Goal: Task Accomplishment & Management: Use online tool/utility

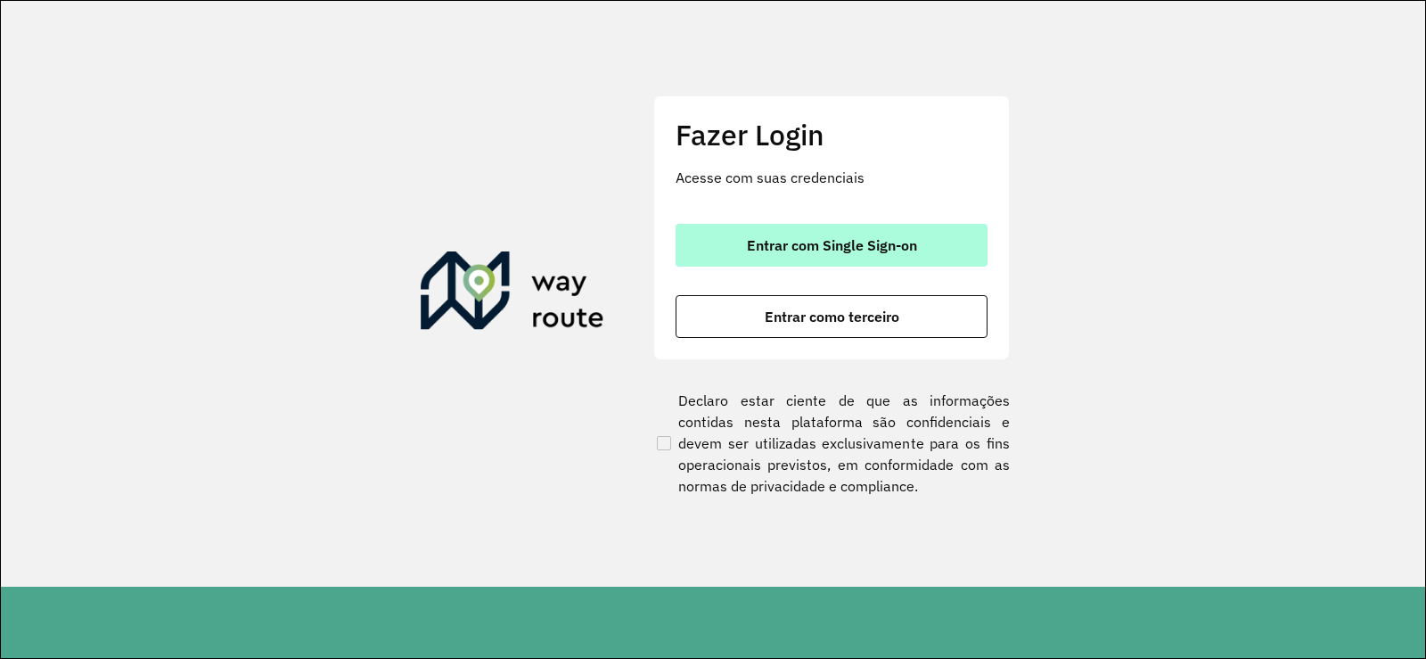
click at [841, 245] on span "Entrar com Single Sign-on" at bounding box center [832, 245] width 170 height 14
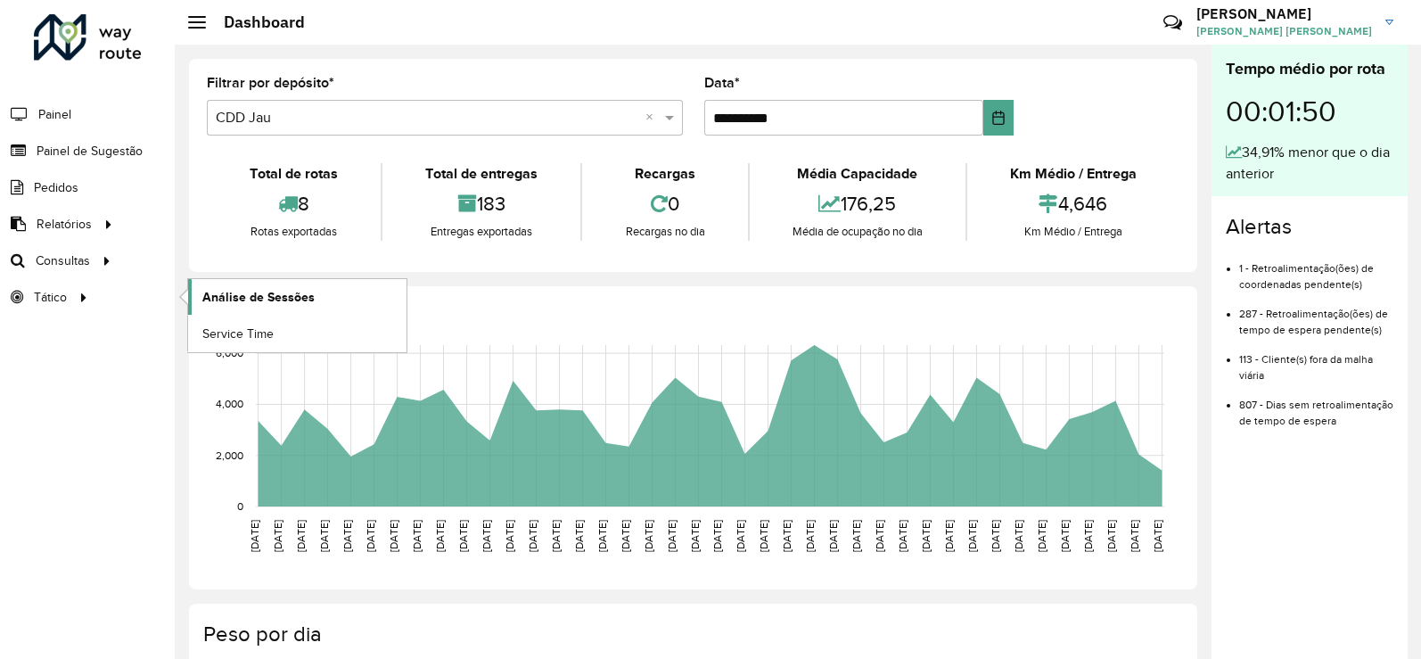
click at [322, 300] on link "Análise de Sessões" at bounding box center [297, 297] width 218 height 36
click at [76, 309] on icon at bounding box center [83, 296] width 15 height 27
click at [259, 296] on link "Setores" at bounding box center [297, 297] width 218 height 36
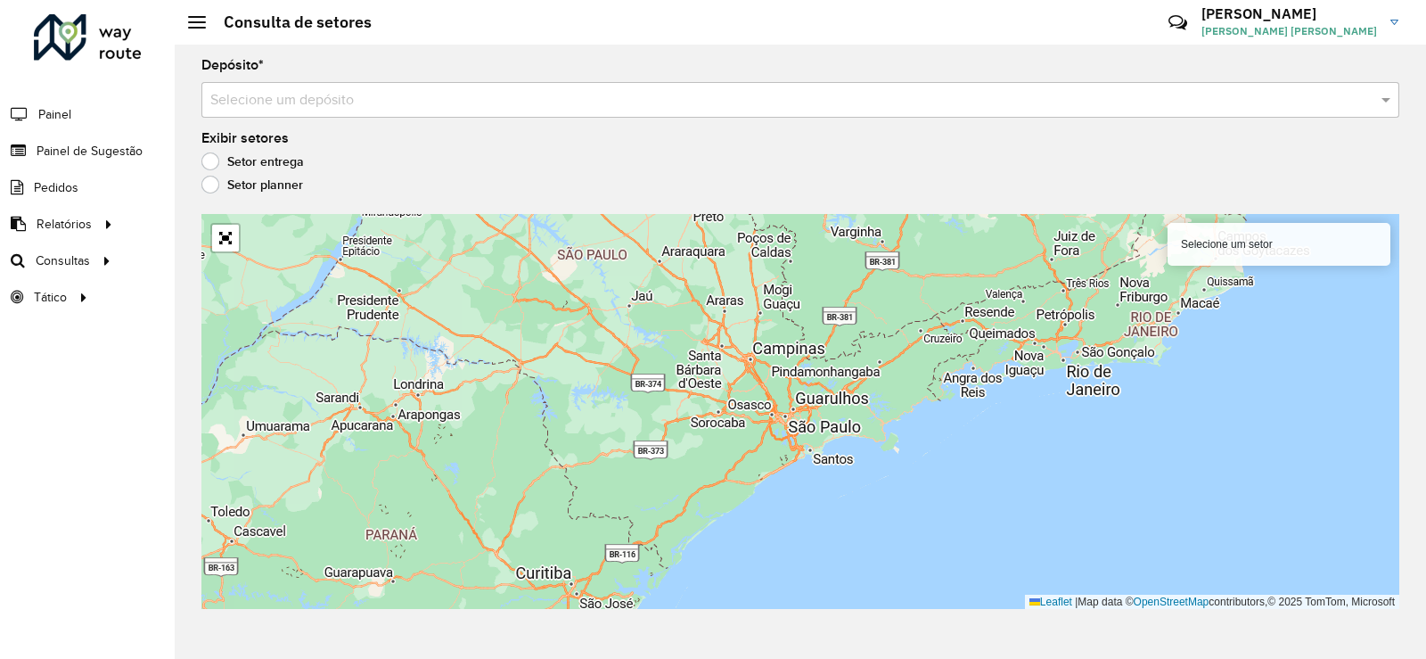
click at [484, 118] on div "Depósito * Selecione um depósito Exibir setores Setor entrega Setor planner Sel…" at bounding box center [801, 352] width 1252 height 614
click at [470, 93] on input "text" at bounding box center [782, 100] width 1145 height 21
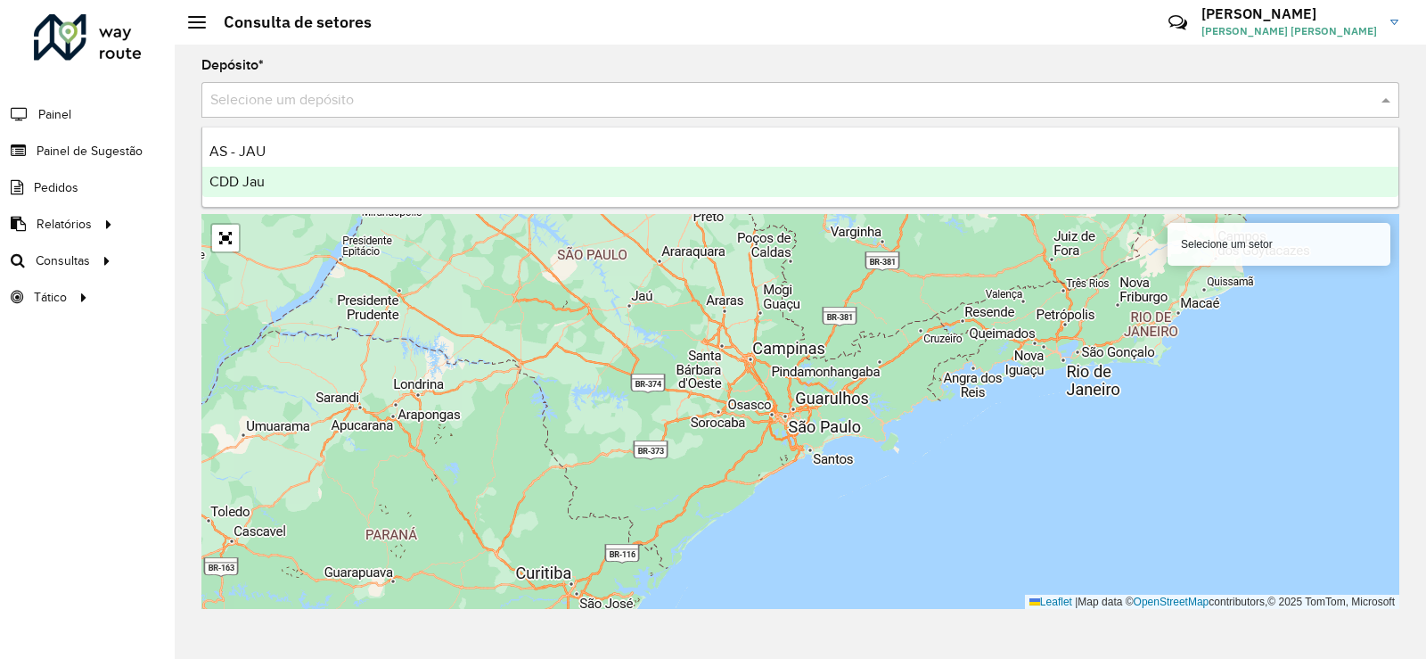
click at [295, 207] on ng-dropdown-panel "AS - JAU CDD Jau" at bounding box center [800, 167] width 1198 height 81
click at [291, 182] on div "CDD Jau" at bounding box center [800, 182] width 1196 height 30
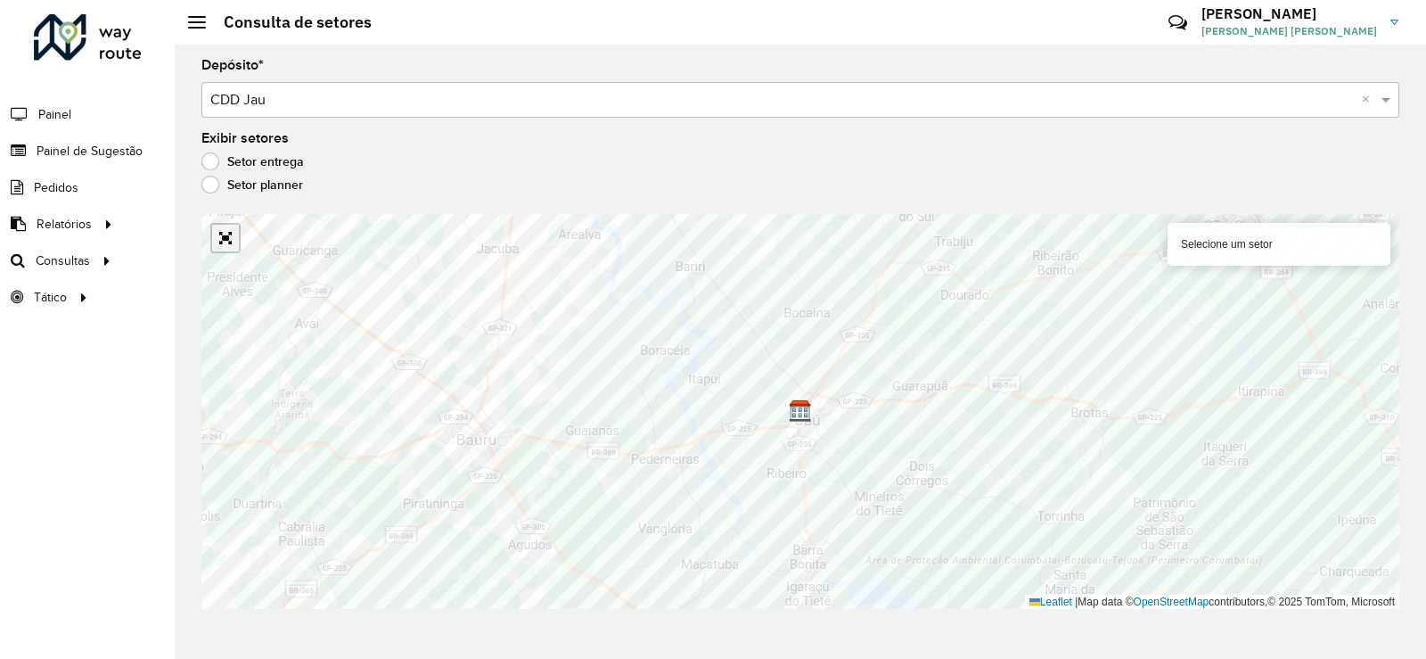
click at [234, 245] on link "Abrir mapa em tela cheia" at bounding box center [225, 238] width 27 height 27
click at [220, 183] on label "Setor planner" at bounding box center [252, 185] width 102 height 18
click at [217, 147] on label "Exibir setores" at bounding box center [244, 137] width 87 height 21
click at [212, 157] on label "Setor entrega" at bounding box center [252, 161] width 103 height 18
click at [1235, 256] on div "Selecione um setor" at bounding box center [1279, 244] width 223 height 43
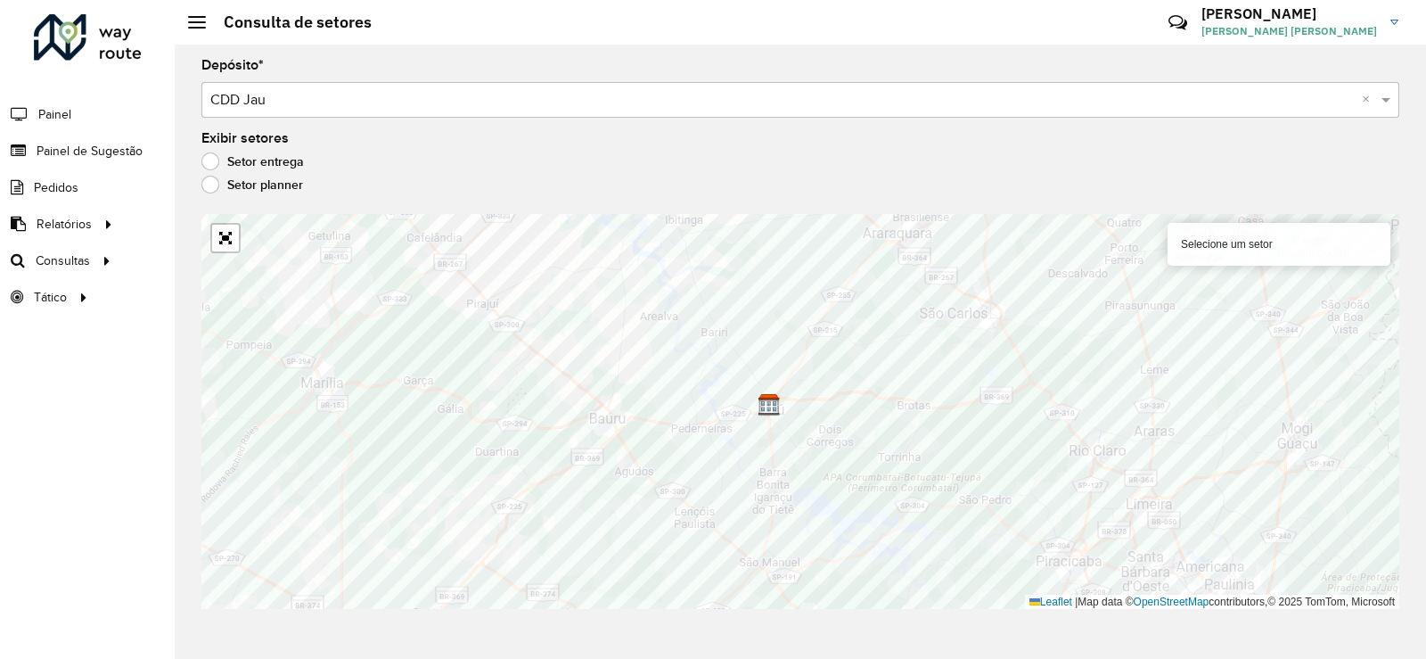
click at [1262, 240] on div "Selecione um setor" at bounding box center [1279, 244] width 223 height 43
click at [1313, 245] on div "Selecione um setor" at bounding box center [1279, 244] width 223 height 43
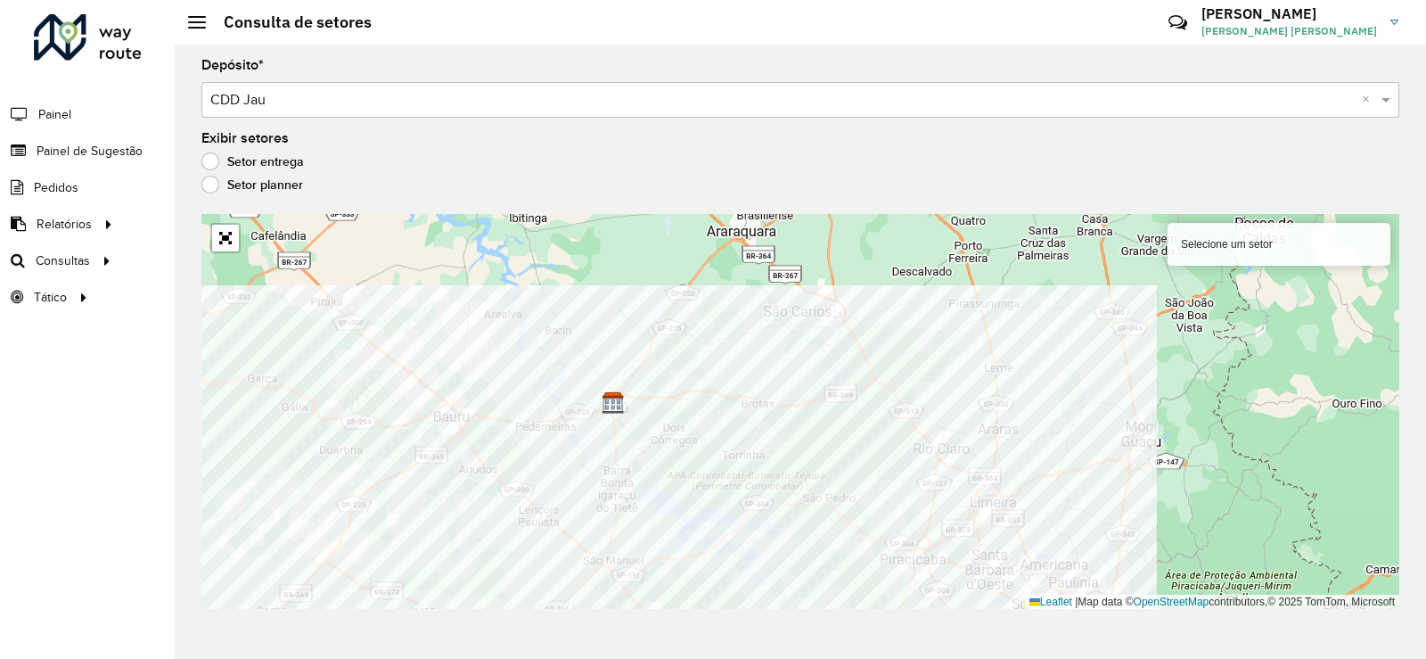
click at [559, 616] on div "Depósito * Selecione um depósito × CDD Jau × Exibir setores Setor entrega Setor…" at bounding box center [801, 352] width 1252 height 614
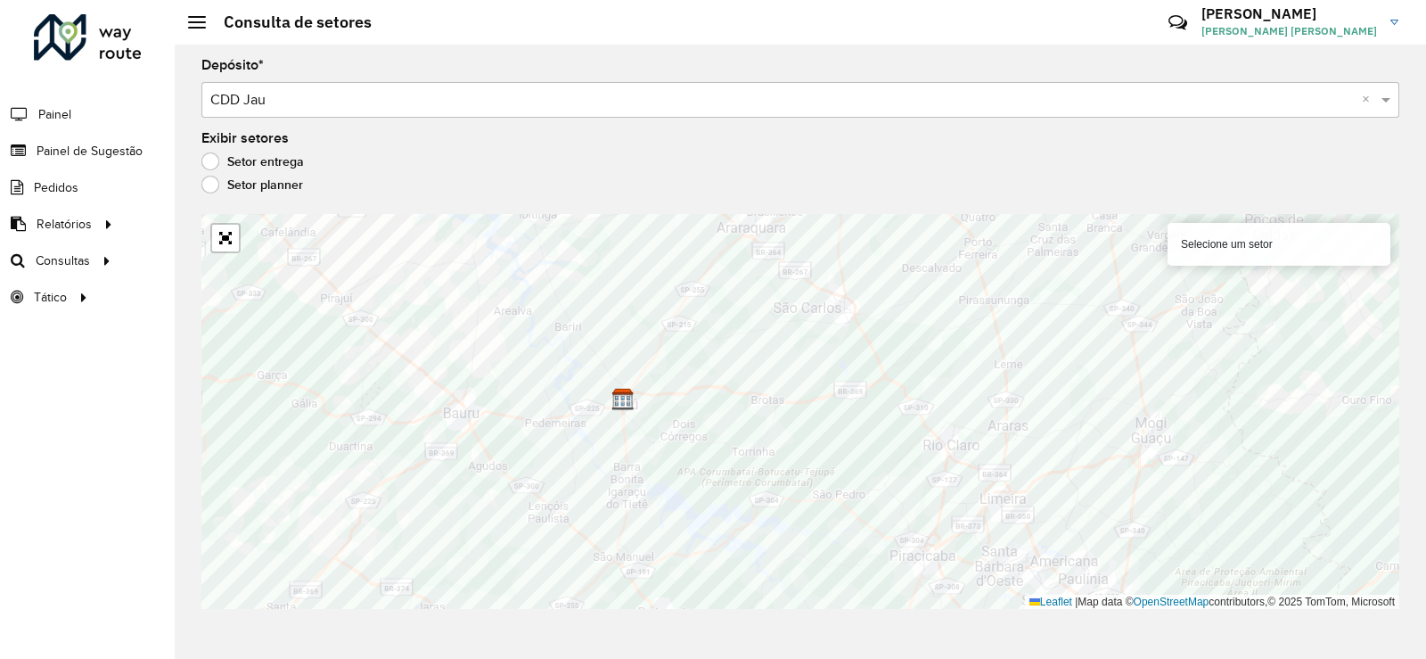
click at [1282, 243] on div "Selecione um setor" at bounding box center [1279, 244] width 223 height 43
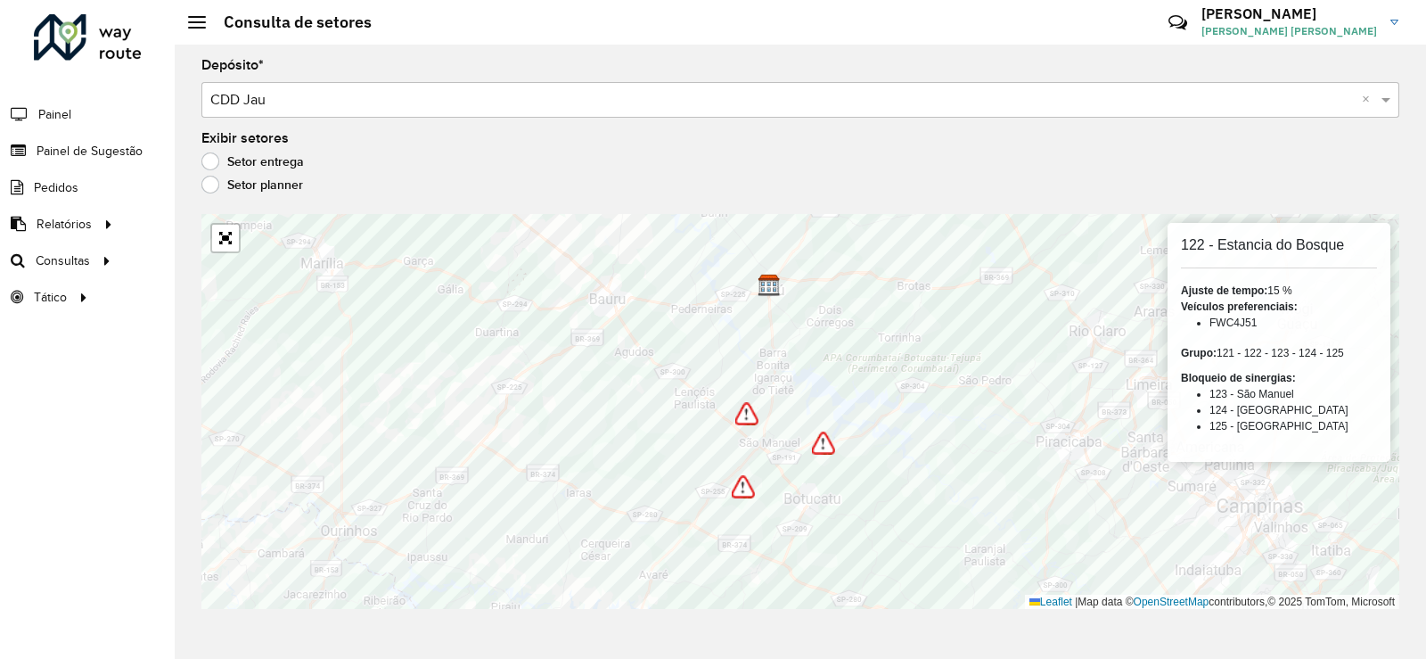
click at [1200, 174] on div "Setor entrega" at bounding box center [800, 165] width 1198 height 21
click at [114, 145] on span "Painel de Sugestão" at bounding box center [92, 151] width 111 height 19
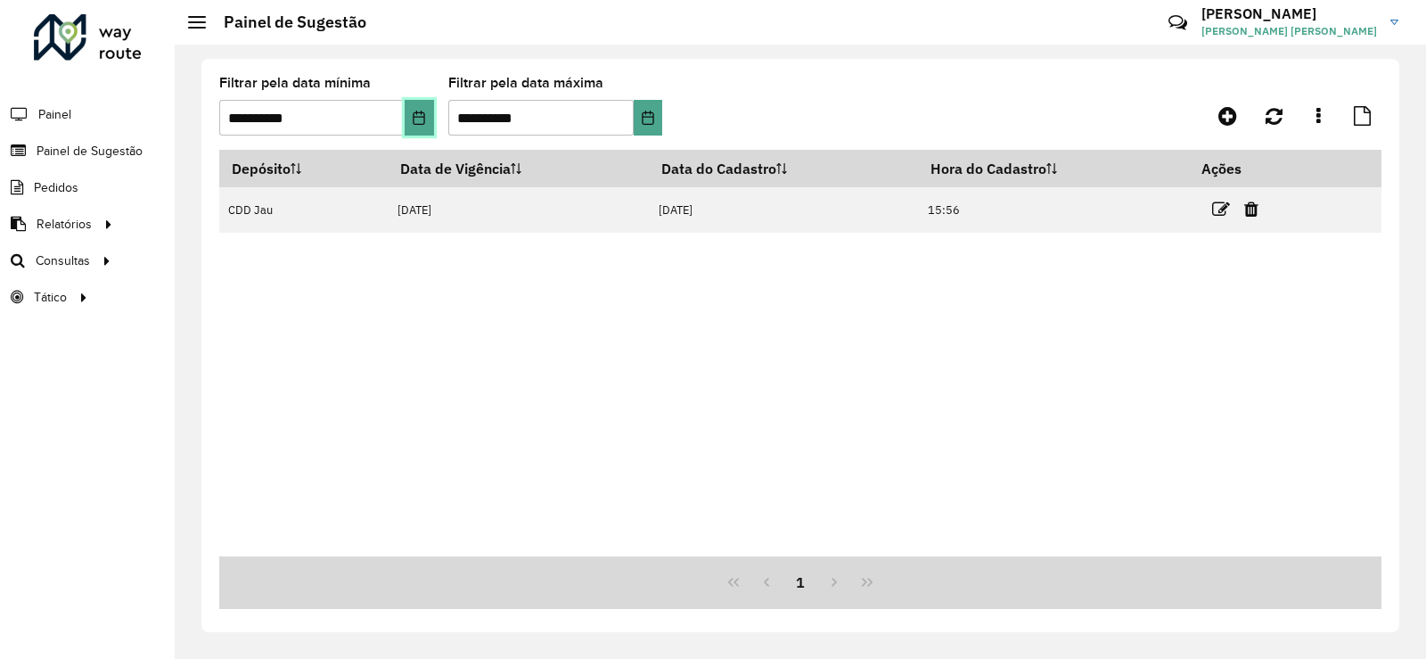
click at [416, 114] on icon "Choose Date" at bounding box center [419, 118] width 14 height 14
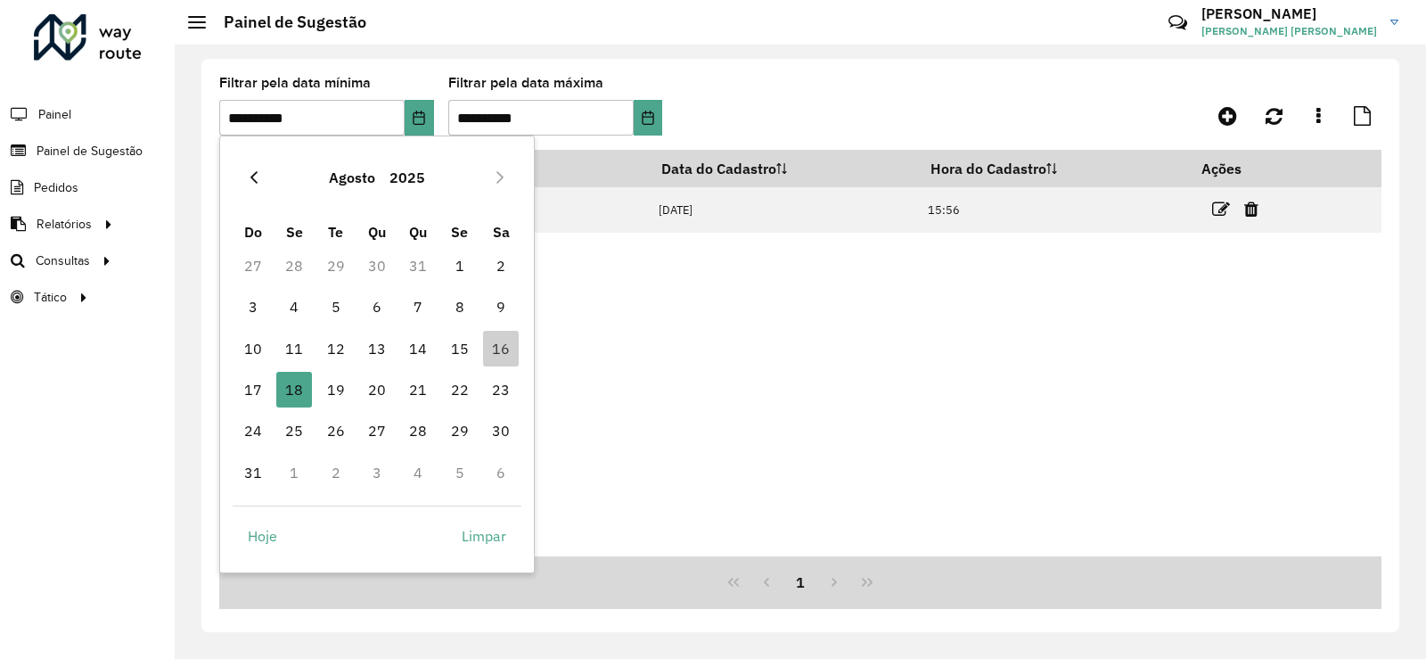
click at [267, 169] on button "Previous Month" at bounding box center [254, 177] width 29 height 29
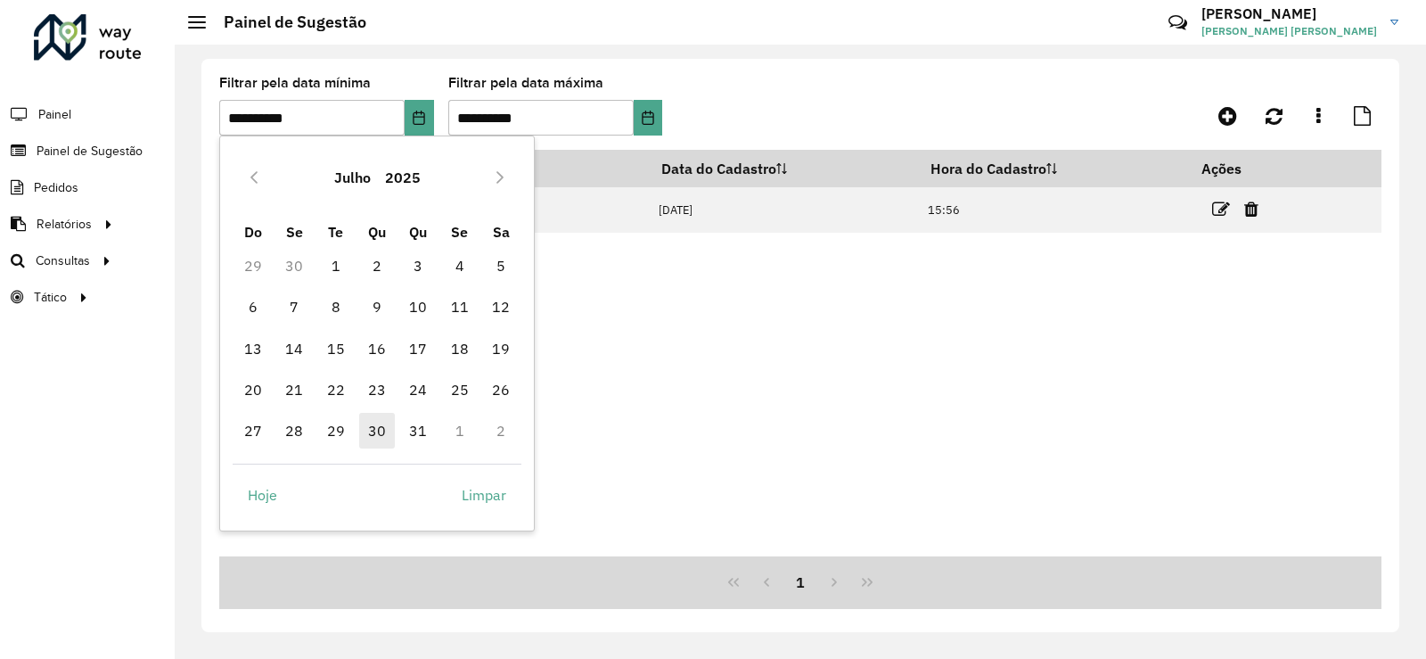
click at [359, 435] on span "30" at bounding box center [377, 431] width 36 height 36
type input "**********"
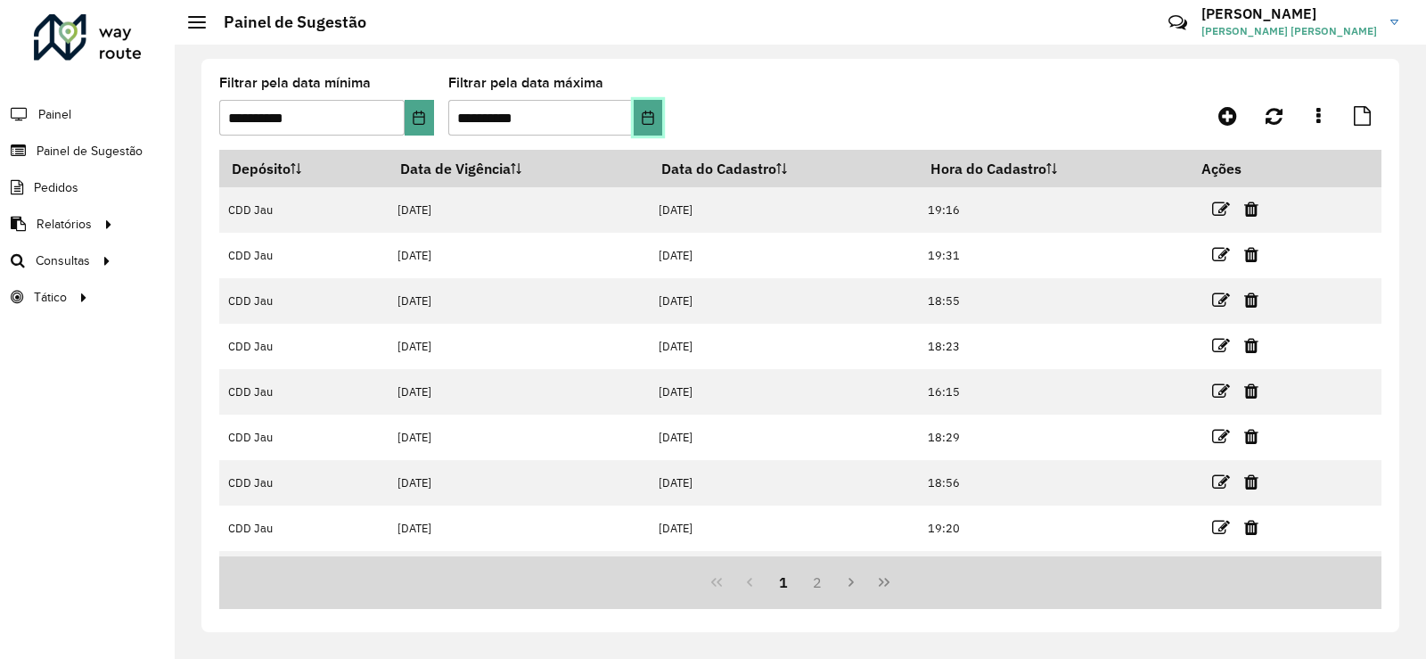
click at [645, 111] on icon "Choose Date" at bounding box center [648, 118] width 14 height 14
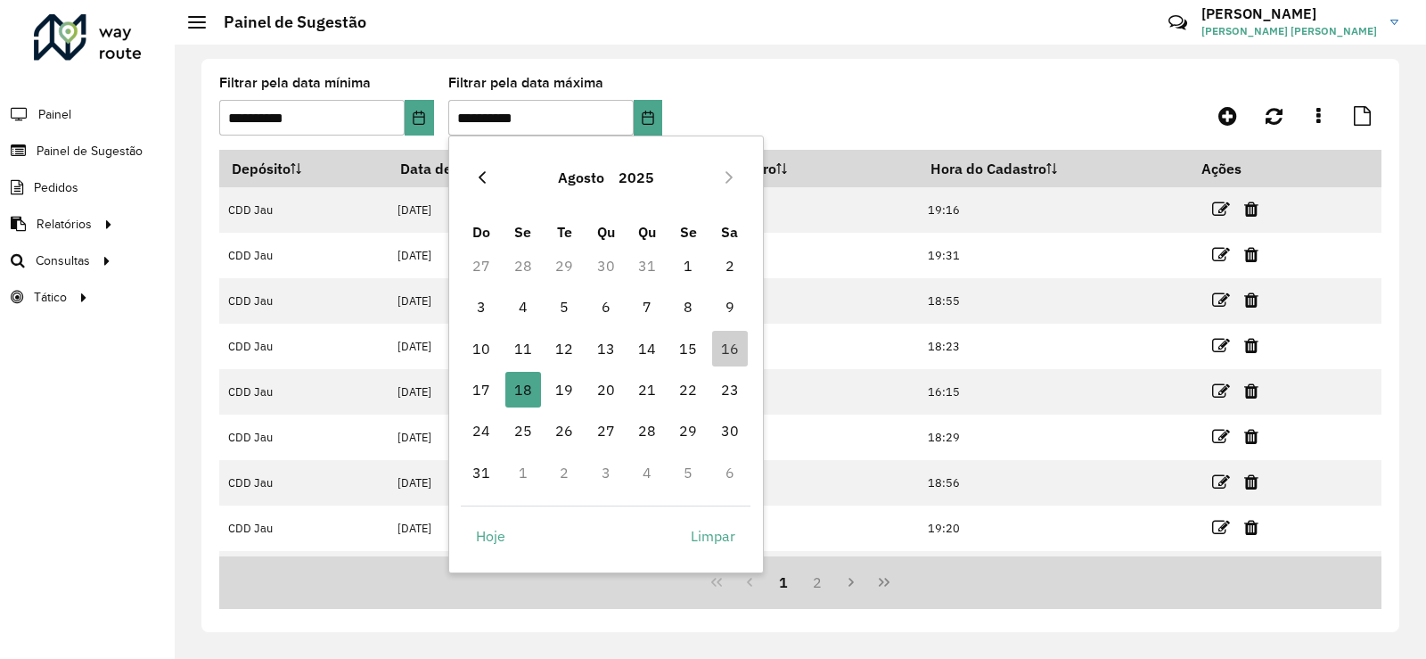
click at [497, 174] on button "Previous Month" at bounding box center [482, 177] width 29 height 29
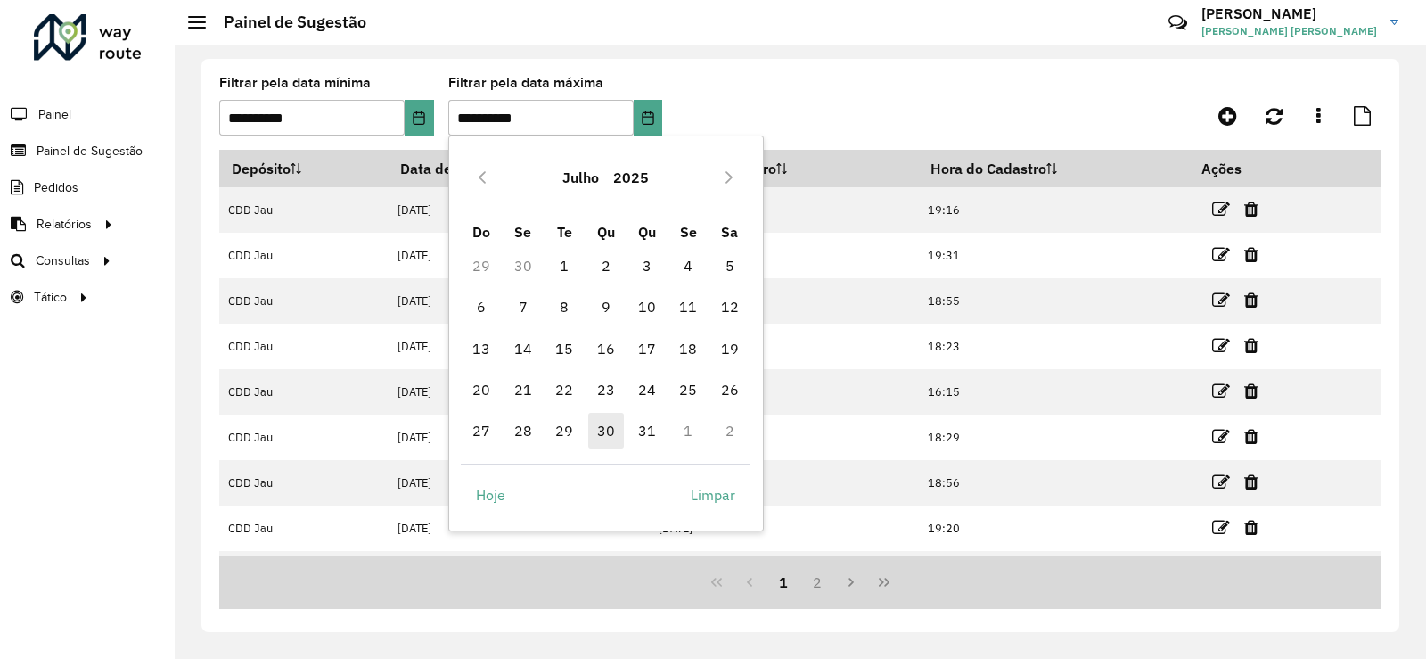
click at [612, 434] on span "30" at bounding box center [606, 431] width 36 height 36
type input "**********"
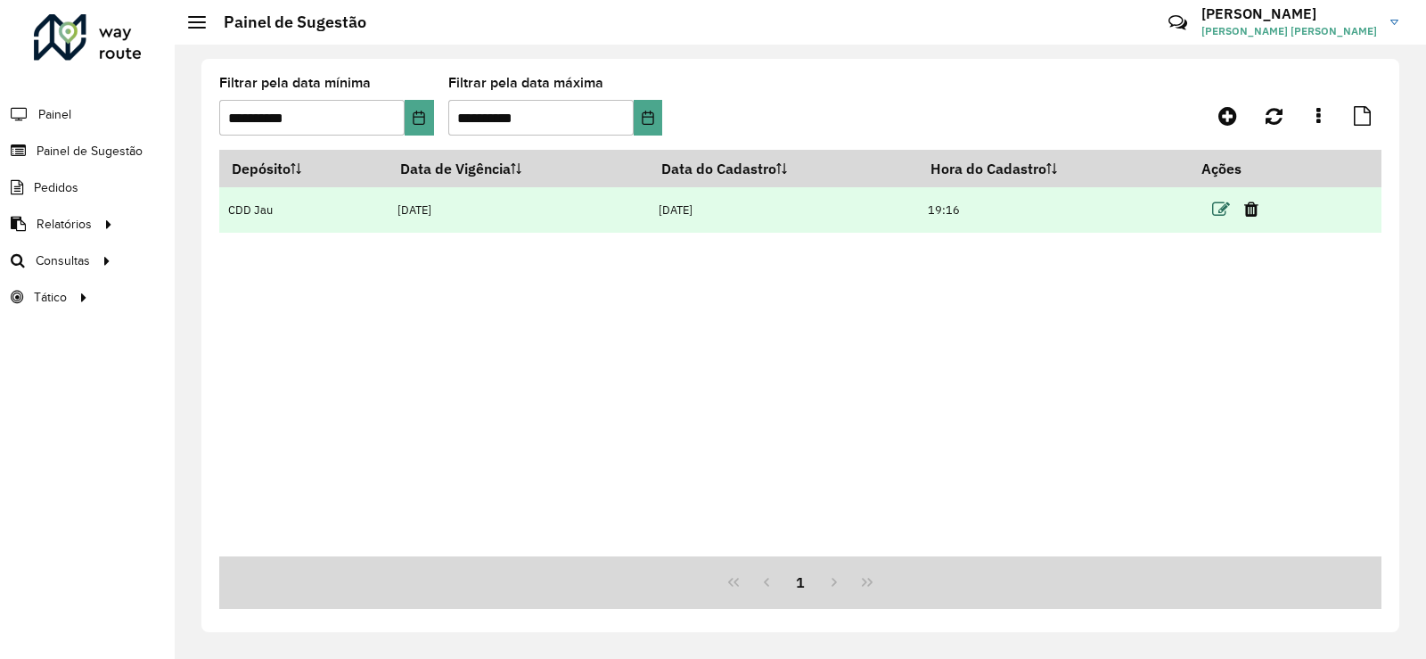
click at [1222, 215] on icon at bounding box center [1221, 210] width 18 height 18
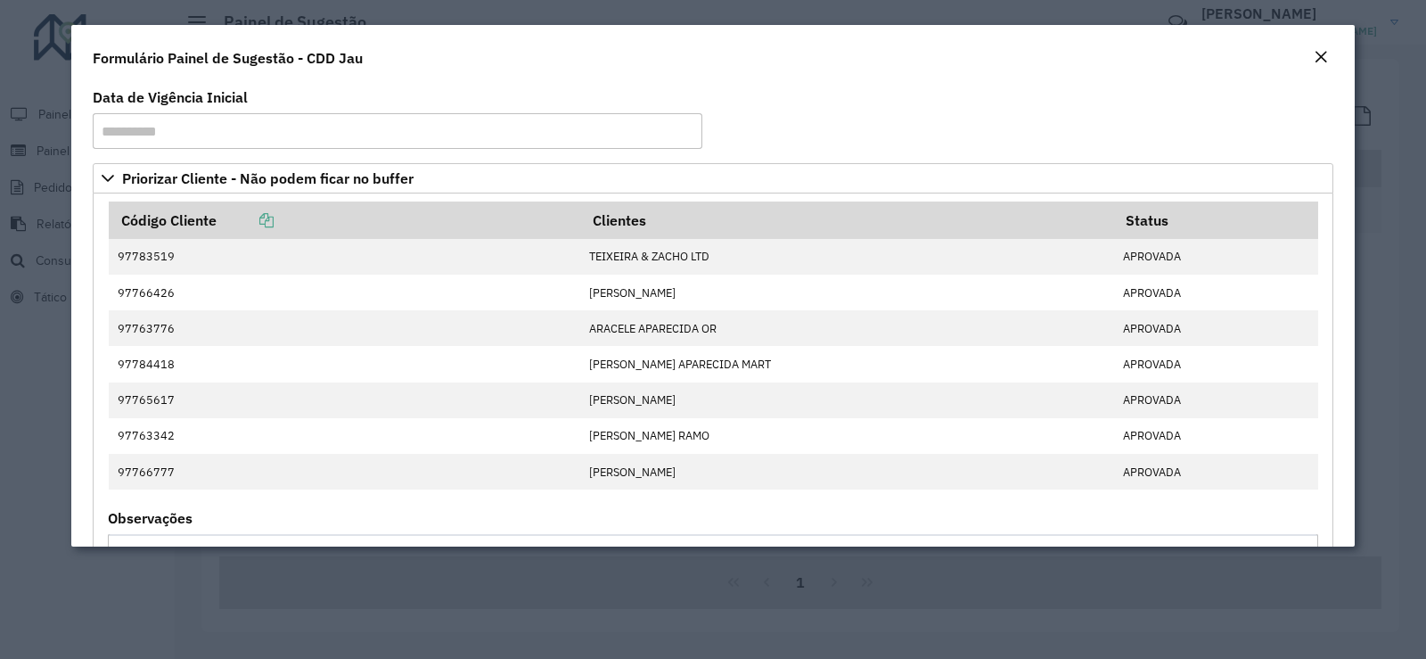
click at [1420, 309] on modal-container "**********" at bounding box center [713, 329] width 1426 height 659
click at [1398, 67] on modal-container "**********" at bounding box center [713, 329] width 1426 height 659
click at [1314, 52] on em "Close" at bounding box center [1321, 57] width 14 height 14
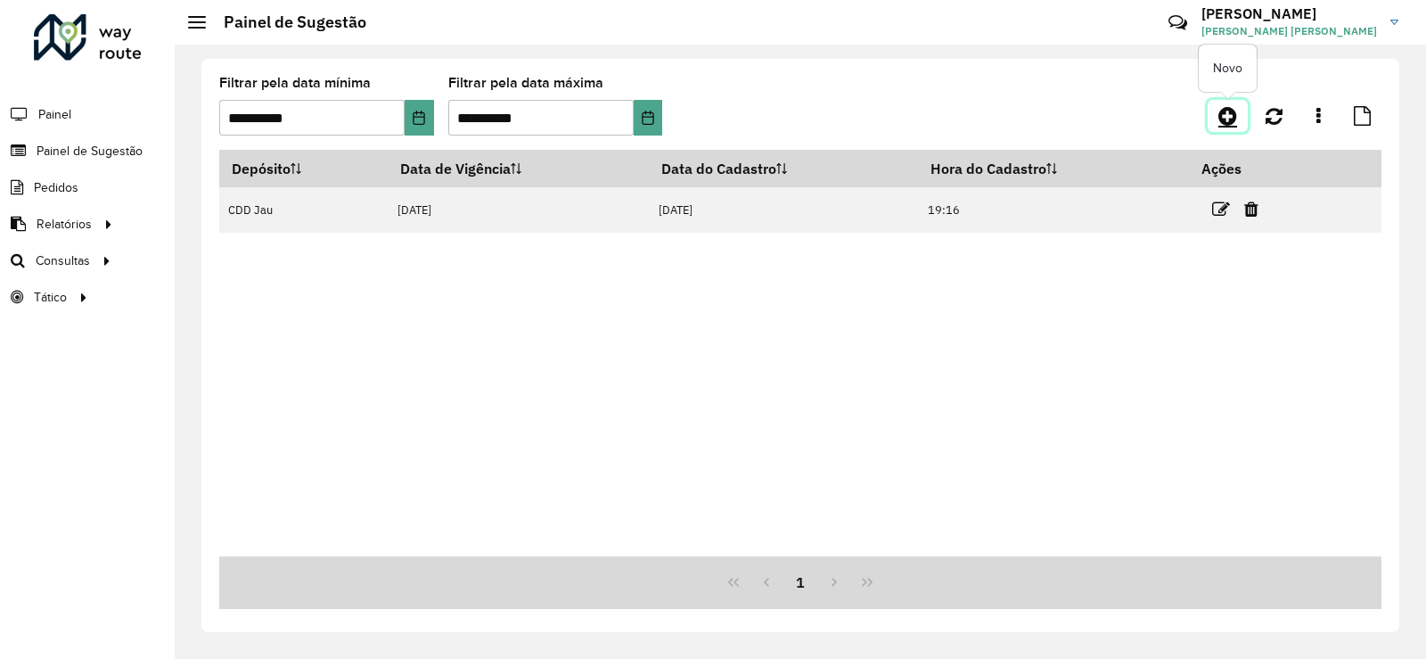
click at [1219, 106] on icon at bounding box center [1228, 115] width 19 height 21
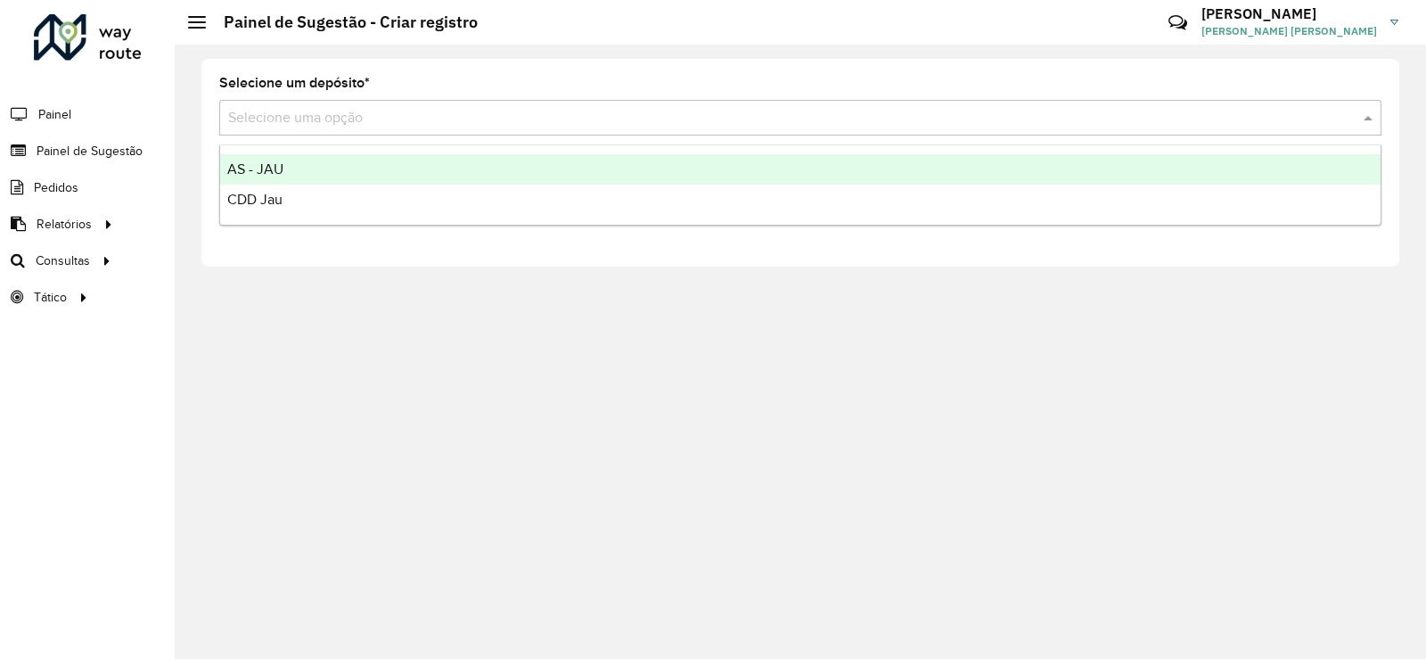
click at [299, 125] on input "text" at bounding box center [782, 118] width 1109 height 21
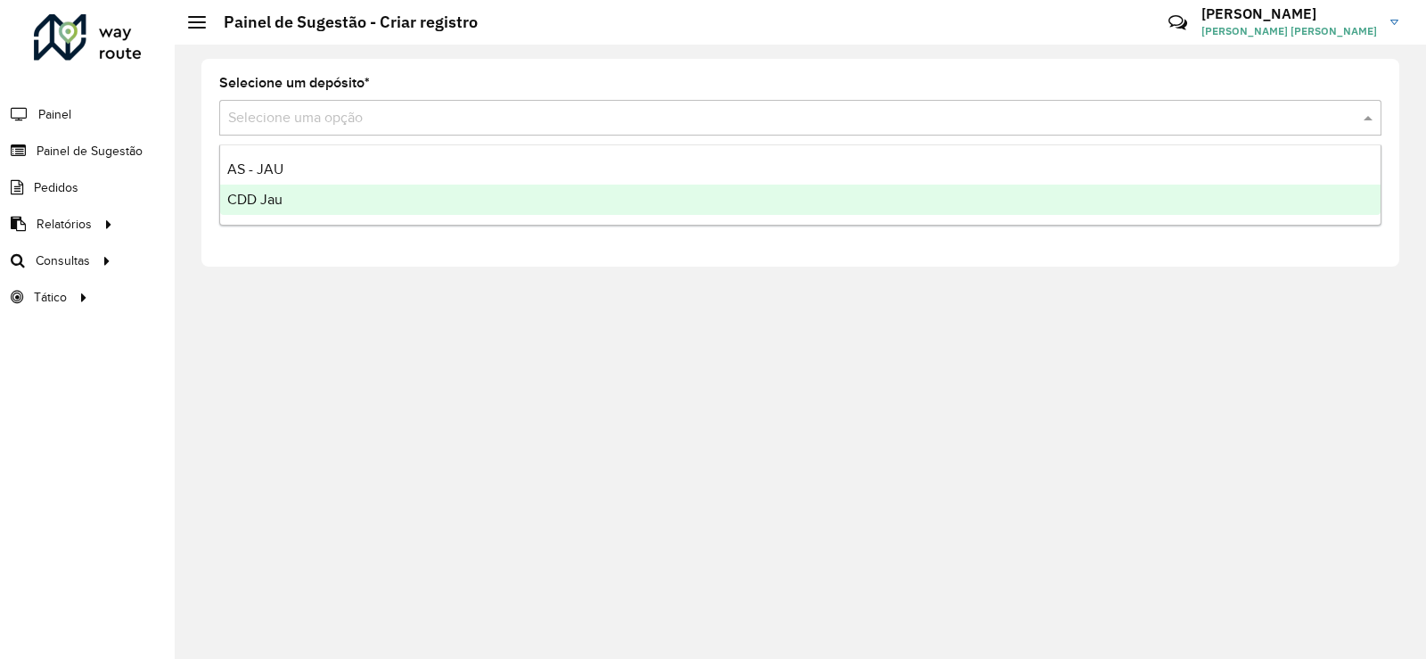
click at [294, 201] on div "CDD Jau" at bounding box center [800, 200] width 1161 height 30
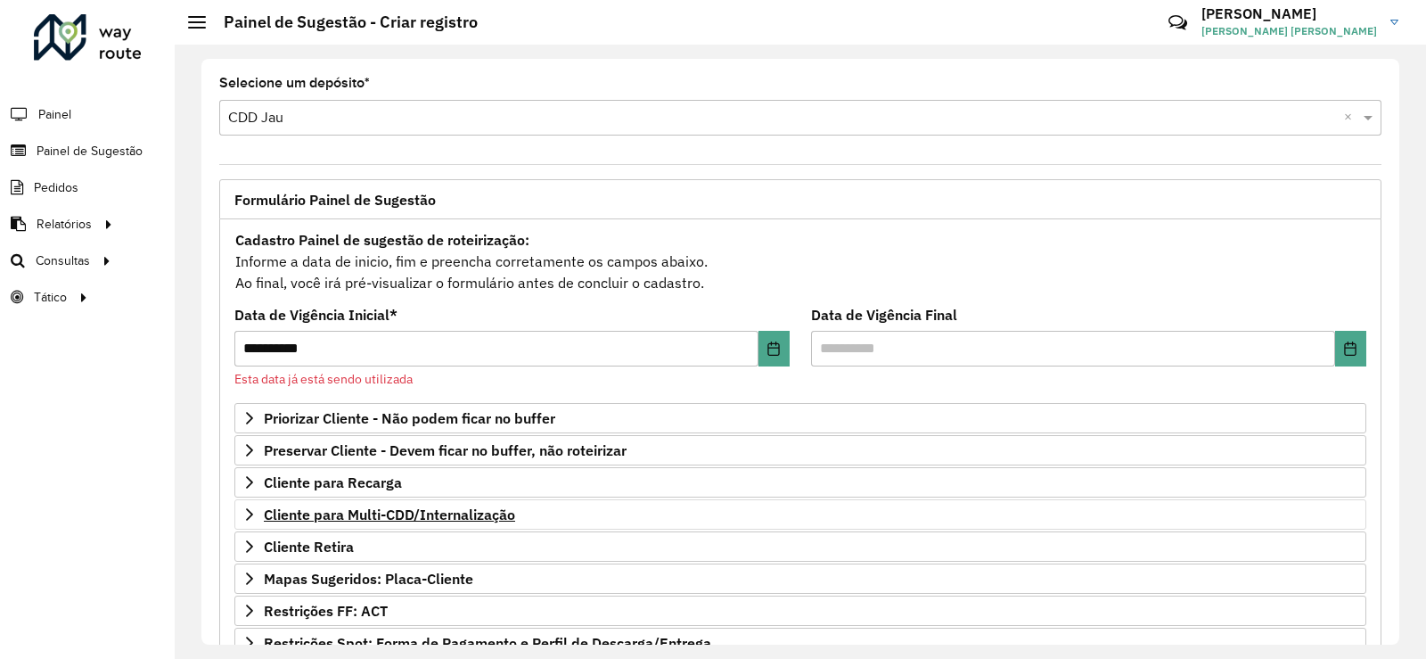
scroll to position [178, 0]
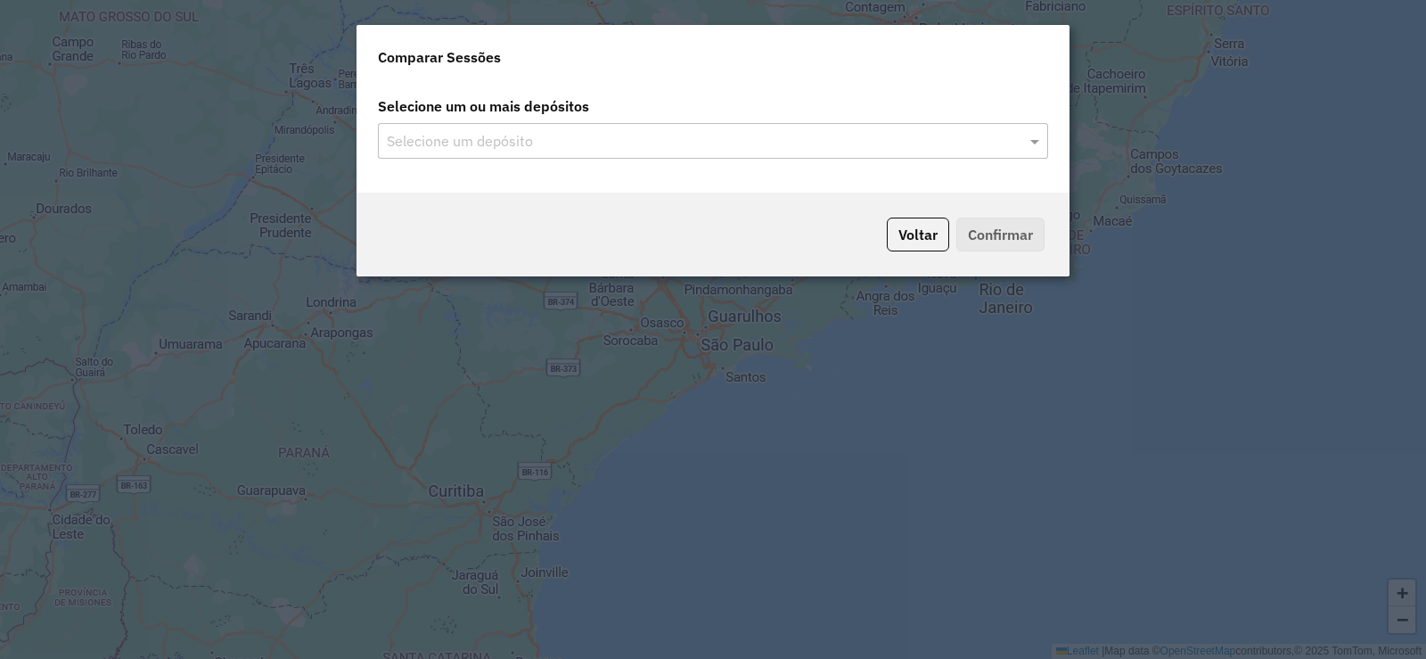
click at [624, 153] on div "Selecione um depósito" at bounding box center [713, 141] width 670 height 36
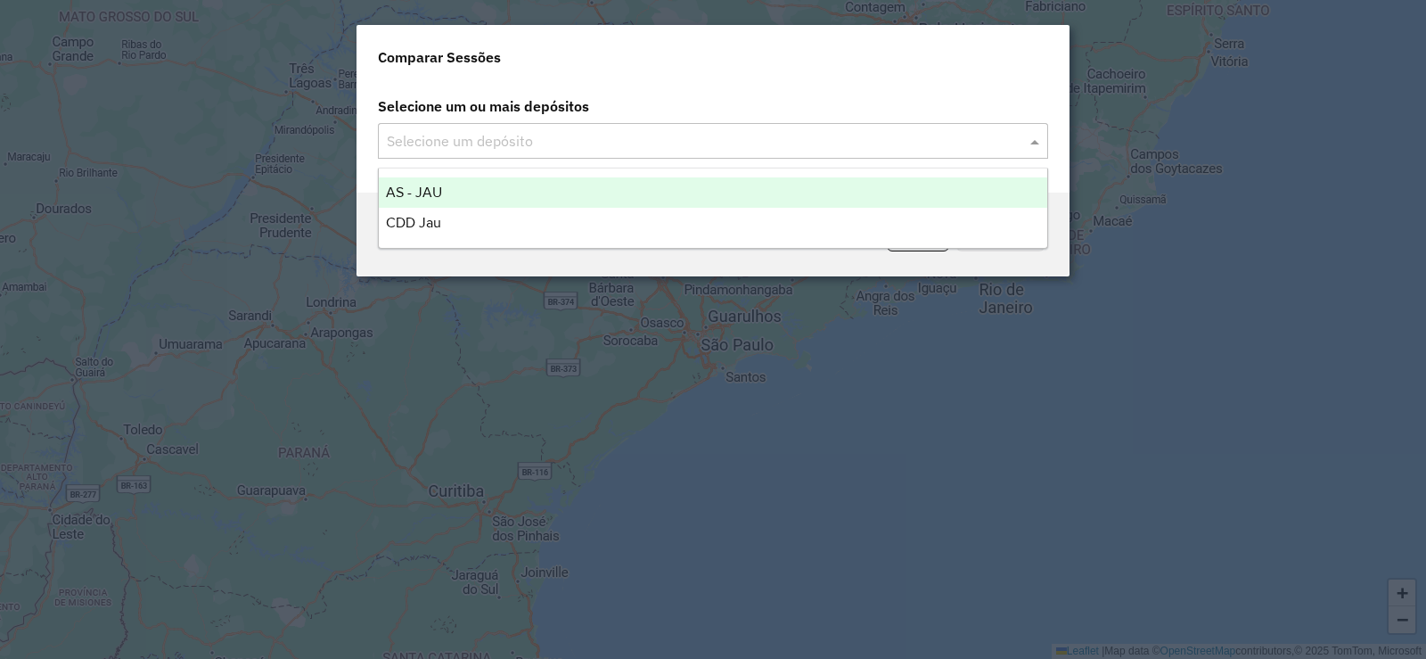
drag, startPoint x: 546, startPoint y: 135, endPoint x: 468, endPoint y: 222, distance: 116.8
click at [545, 134] on input "text" at bounding box center [704, 141] width 644 height 21
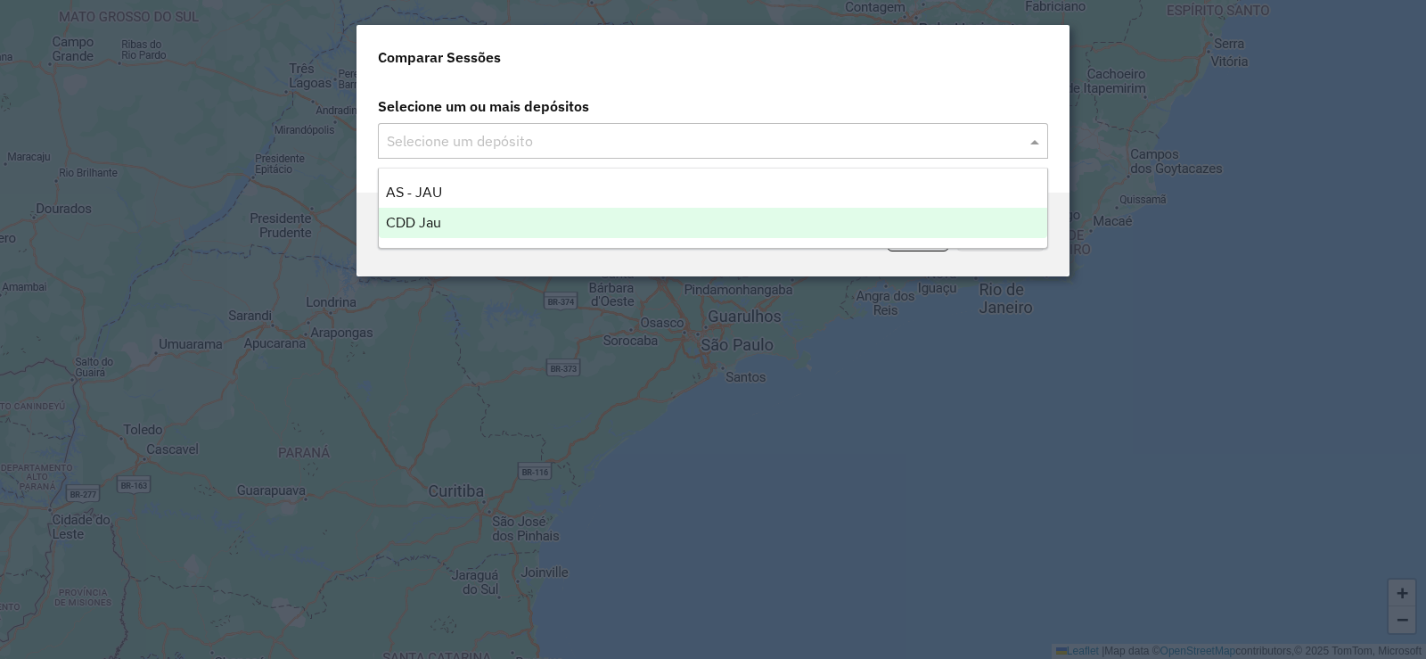
click at [468, 222] on div "CDD Jau" at bounding box center [713, 223] width 669 height 30
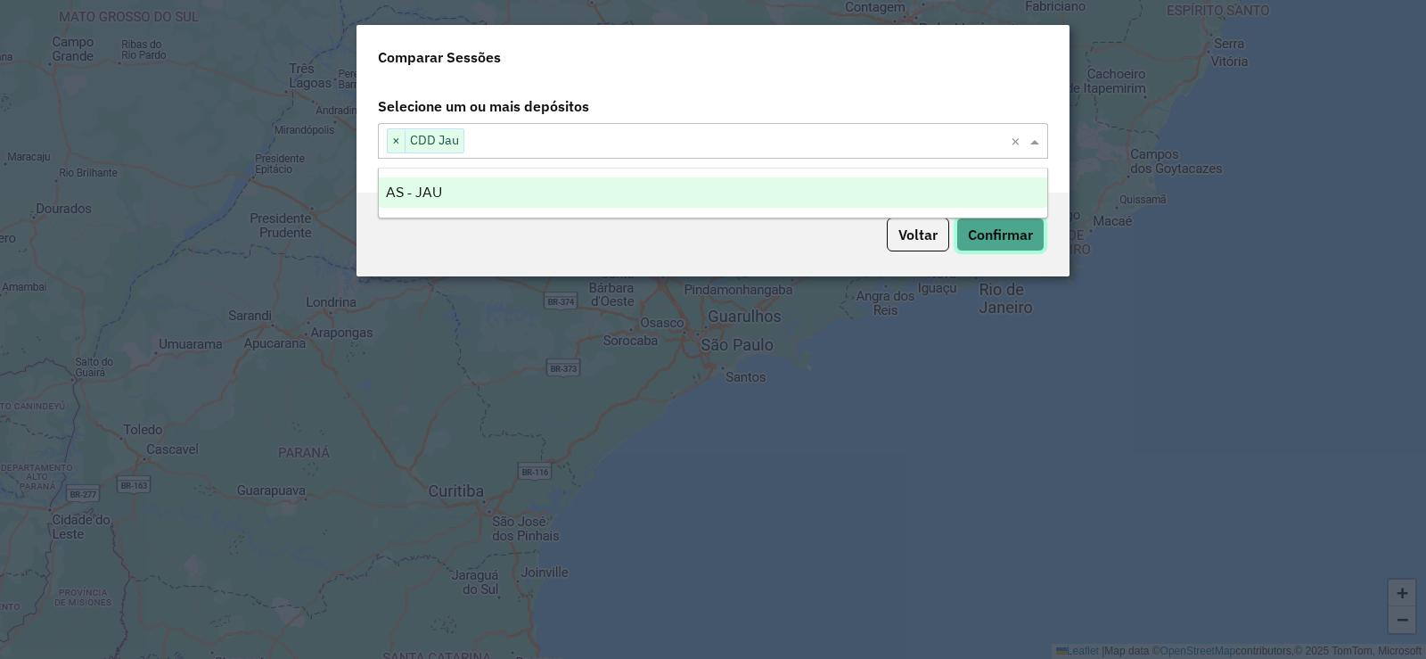
click at [1018, 238] on button "Confirmar" at bounding box center [1001, 235] width 88 height 34
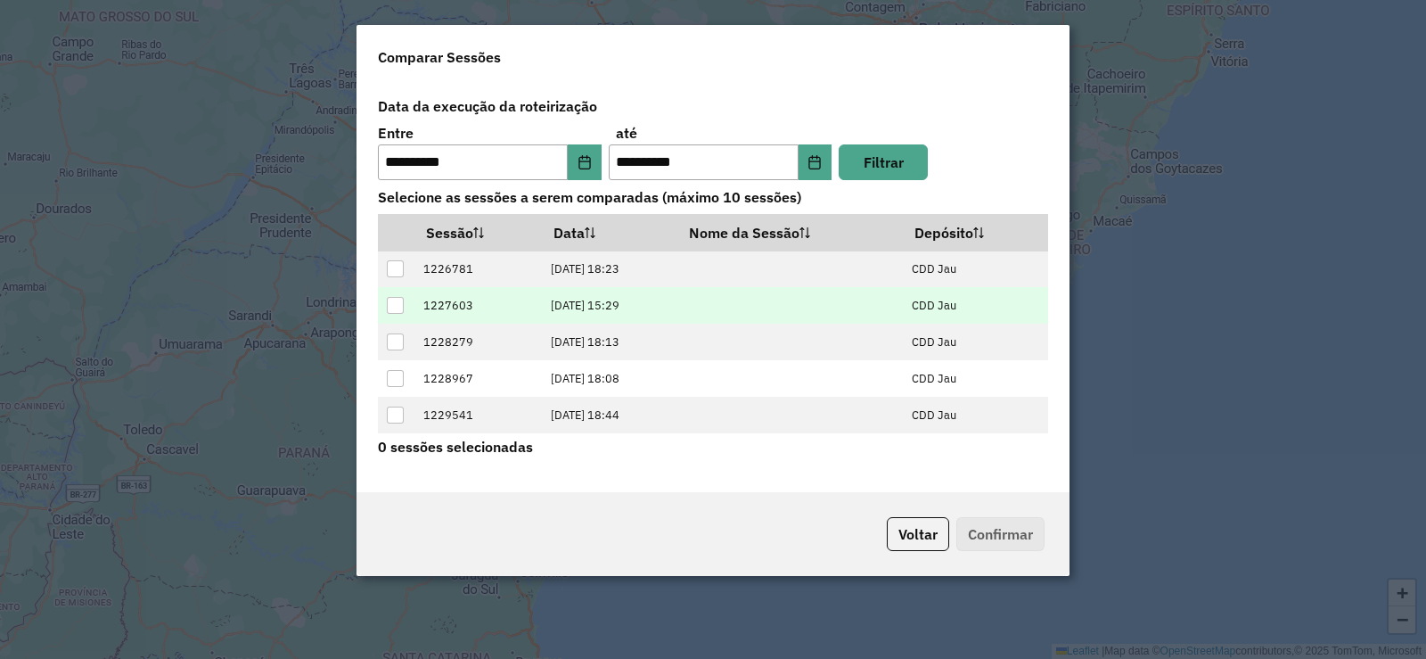
click at [386, 309] on td at bounding box center [396, 305] width 37 height 37
click at [408, 297] on td at bounding box center [396, 305] width 37 height 37
click at [386, 314] on td at bounding box center [396, 305] width 37 height 37
click at [401, 303] on div at bounding box center [395, 305] width 17 height 17
click at [994, 526] on button "Confirmar" at bounding box center [1001, 534] width 88 height 34
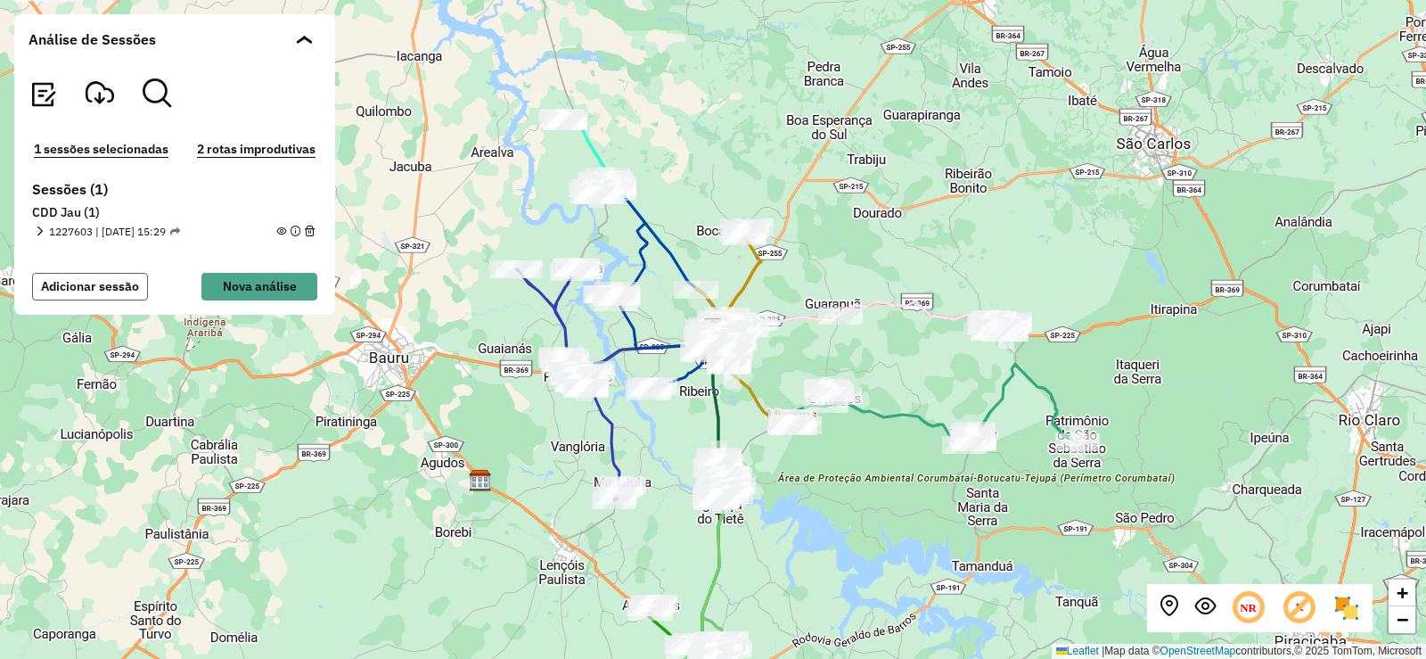
click at [103, 292] on button "Adicionar sessão" at bounding box center [90, 287] width 116 height 28
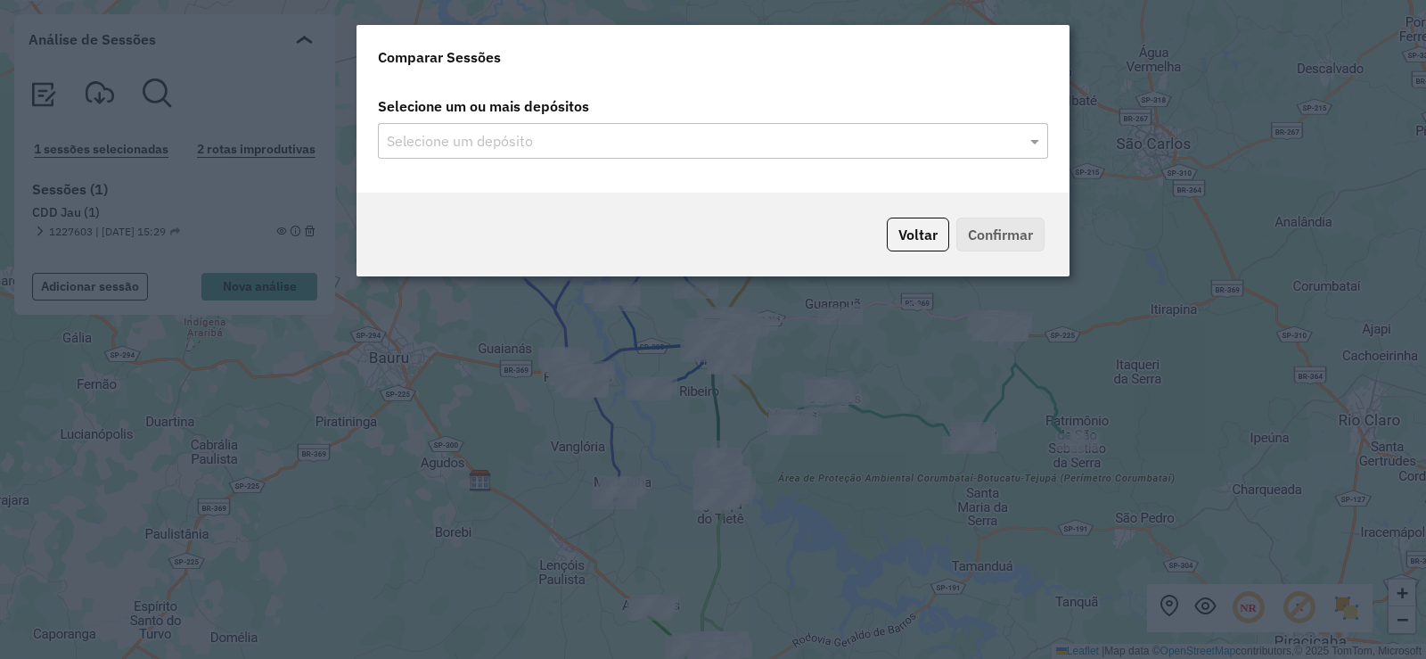
click at [603, 152] on div "Selecione um depósito" at bounding box center [713, 141] width 670 height 36
click at [500, 211] on div "Voltar Confirmar" at bounding box center [713, 235] width 713 height 84
click at [678, 107] on label "Selecione um ou mais depósitos" at bounding box center [713, 106] width 692 height 34
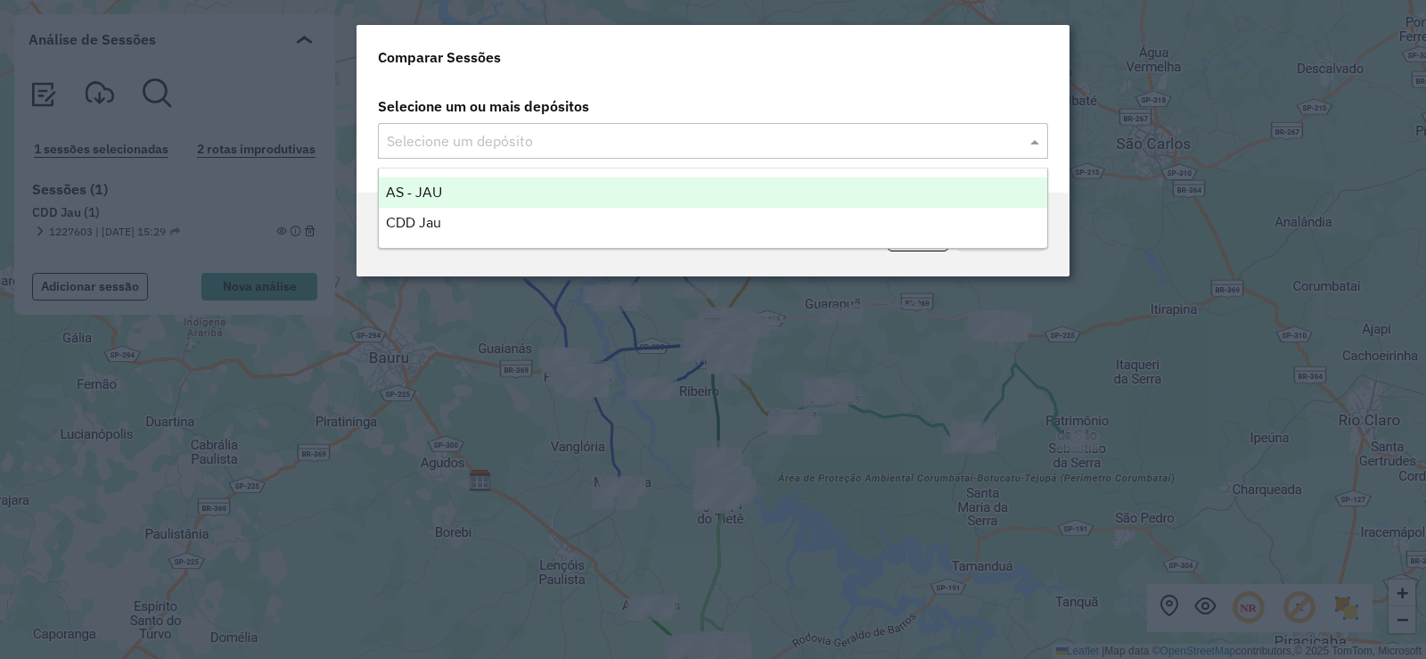
click at [678, 123] on div "Selecione um depósito" at bounding box center [713, 141] width 670 height 36
click at [543, 213] on div "CDD Jau" at bounding box center [713, 223] width 669 height 30
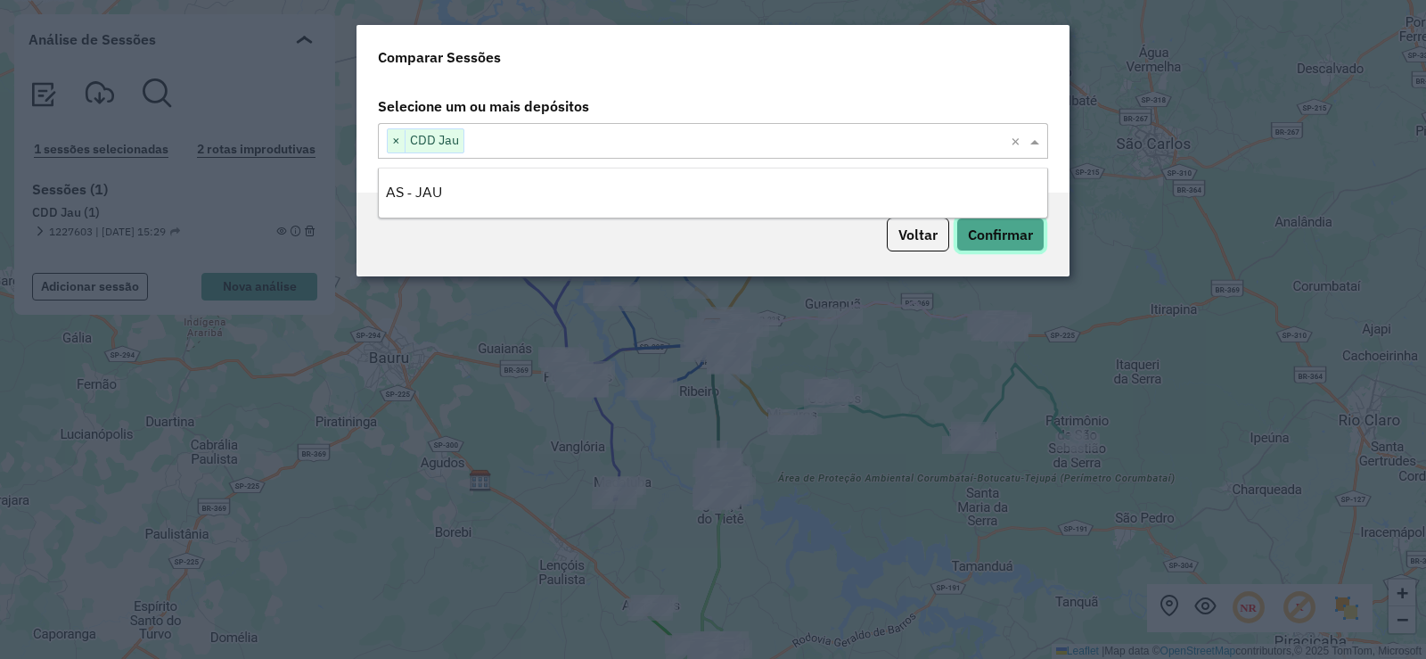
click at [1023, 236] on button "Confirmar" at bounding box center [1001, 235] width 88 height 34
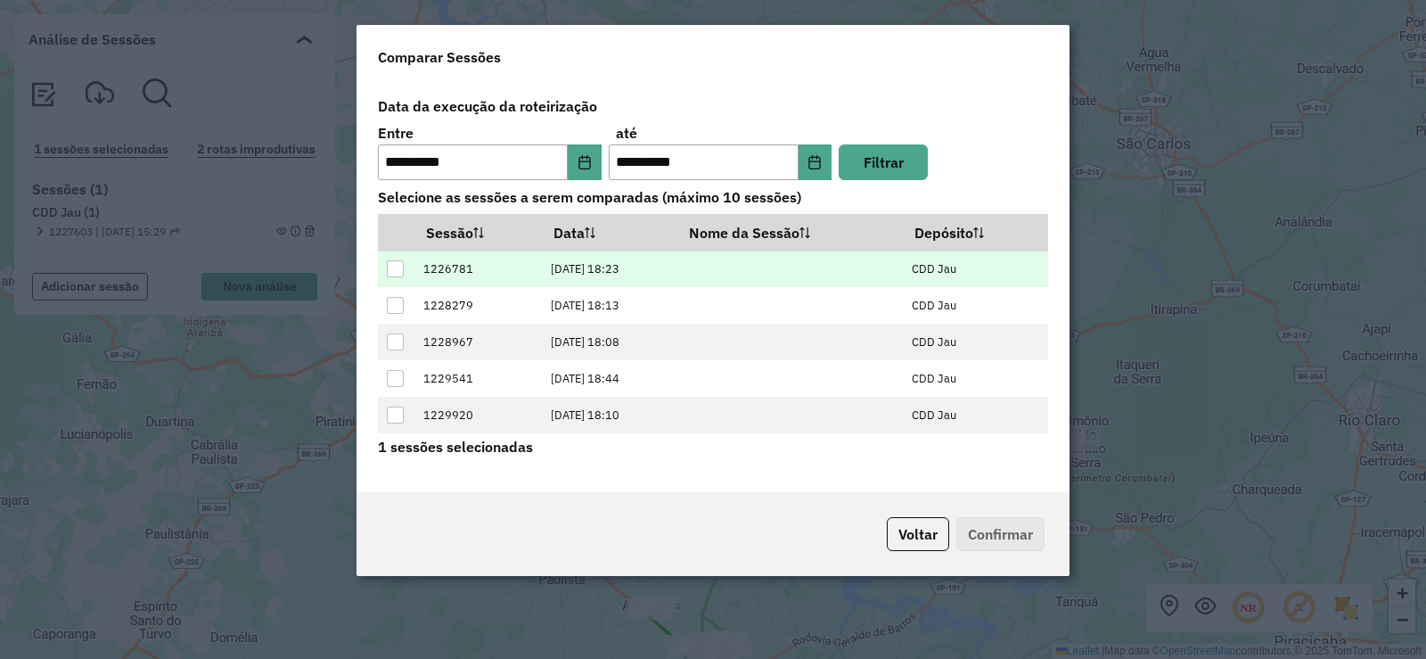
click at [388, 275] on div at bounding box center [395, 268] width 17 height 17
click at [1004, 522] on button "Confirmar" at bounding box center [1001, 534] width 88 height 34
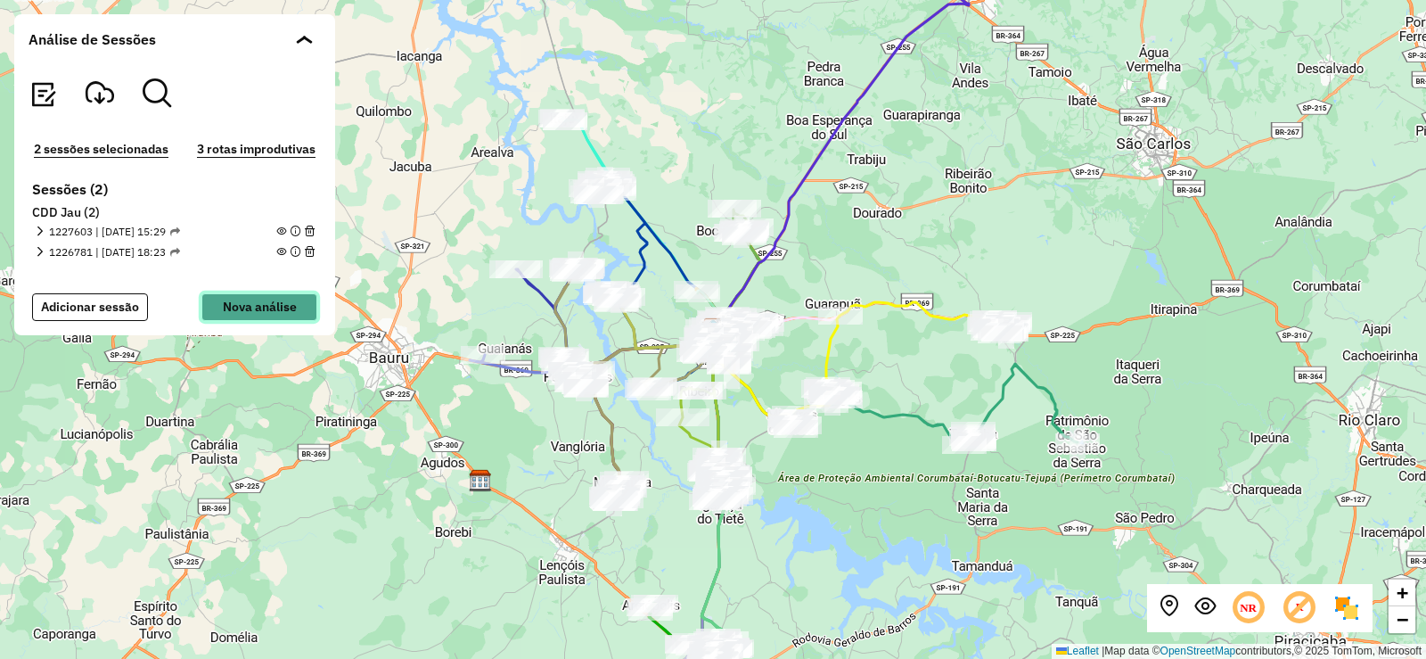
click at [292, 301] on button "Nova análise" at bounding box center [259, 307] width 116 height 28
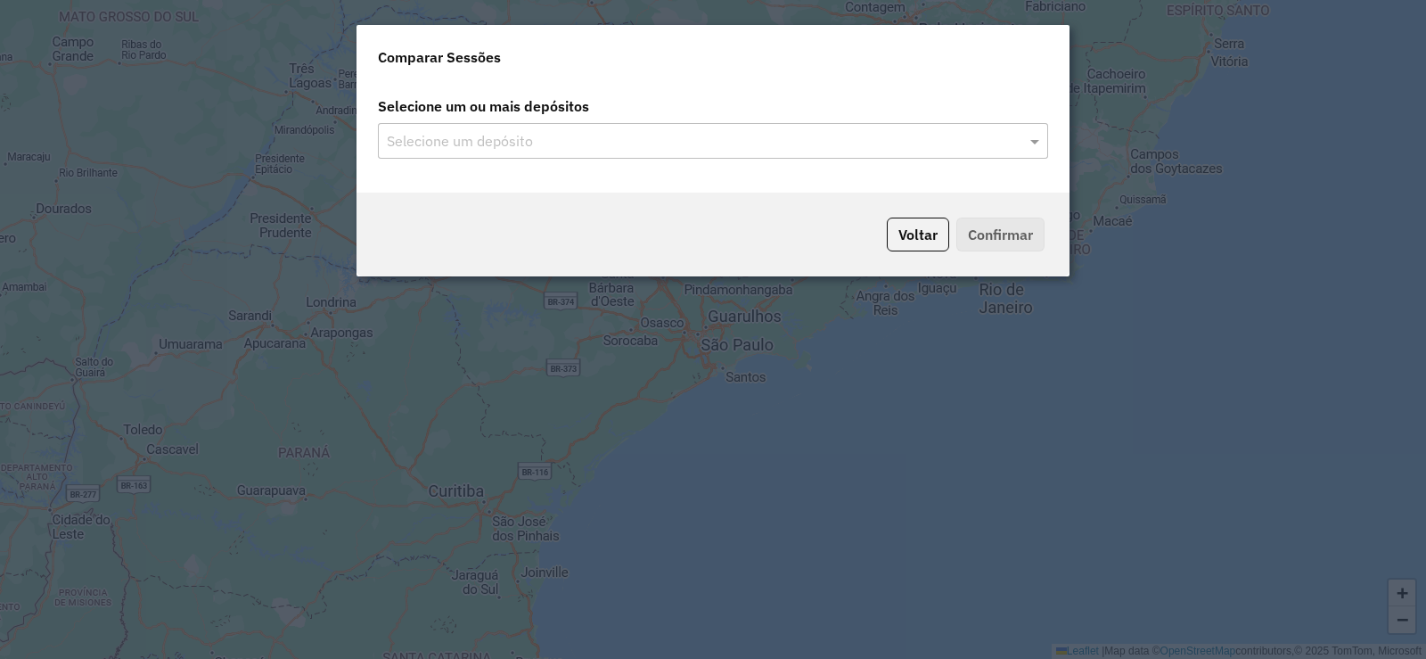
click at [722, 134] on input "text" at bounding box center [704, 141] width 644 height 21
click at [445, 166] on div "Selecione um ou mais depósitos Selecione um depósito" at bounding box center [713, 137] width 713 height 111
click at [446, 145] on input "text" at bounding box center [704, 141] width 644 height 21
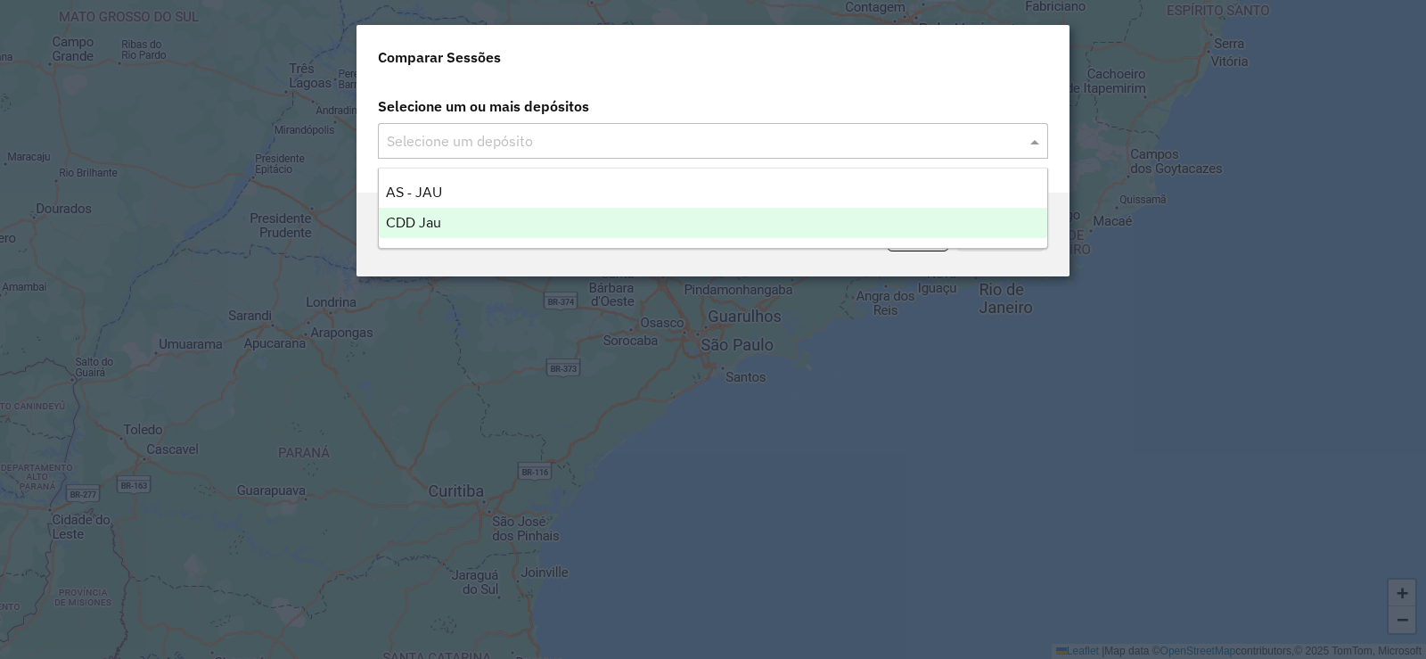
click at [445, 217] on div "CDD Jau" at bounding box center [713, 223] width 669 height 30
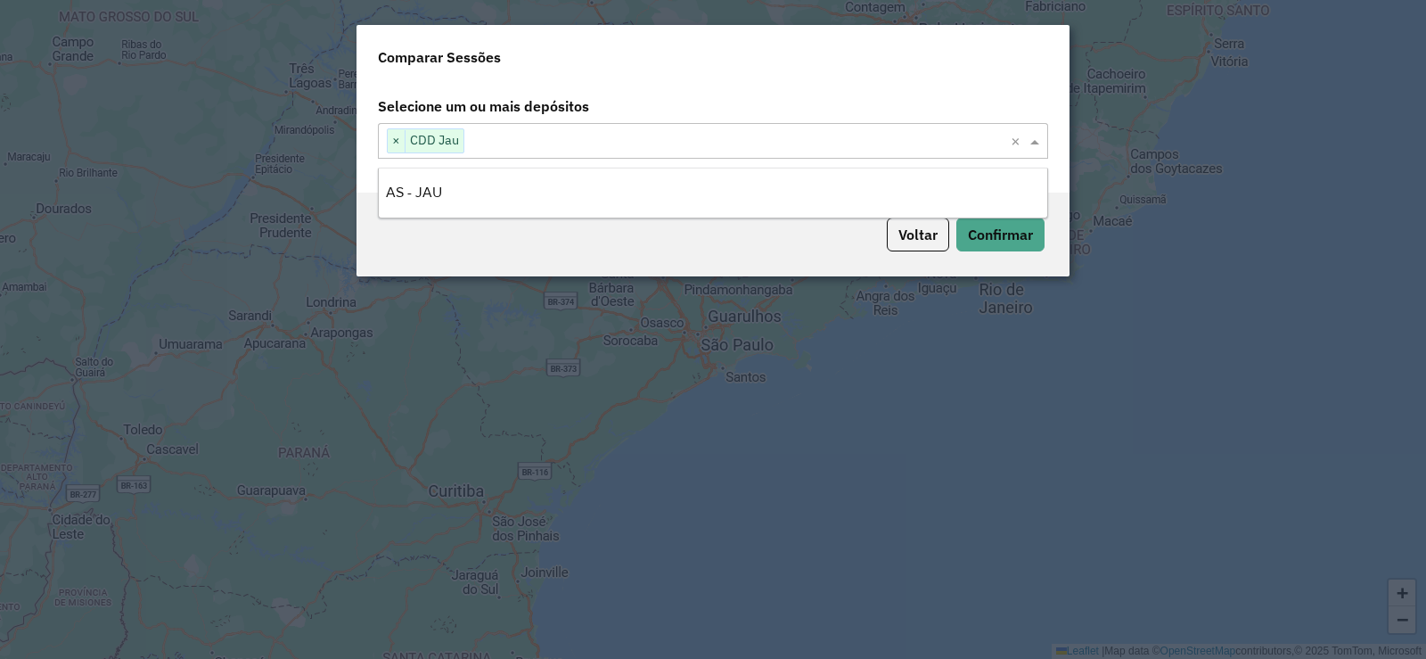
click at [1056, 222] on div "Voltar Confirmar" at bounding box center [713, 235] width 713 height 84
click at [1013, 236] on button "Confirmar" at bounding box center [1001, 235] width 88 height 34
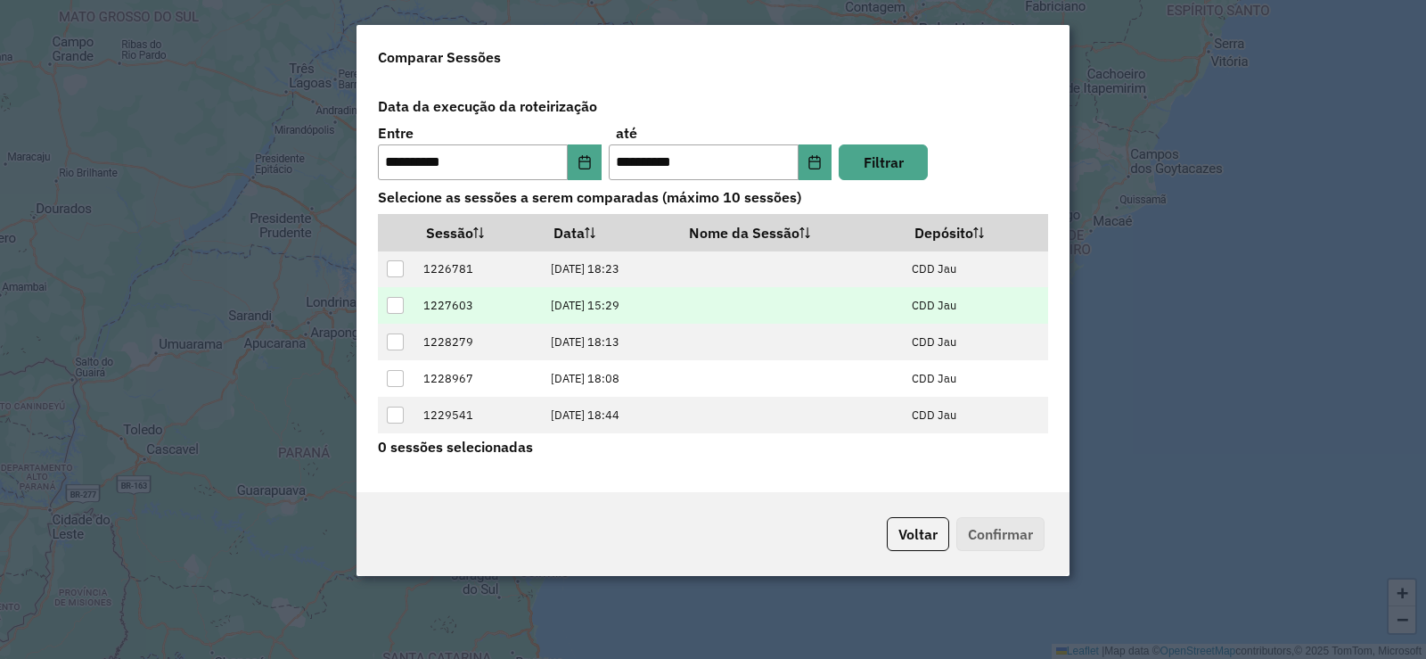
click at [743, 295] on td at bounding box center [790, 305] width 226 height 37
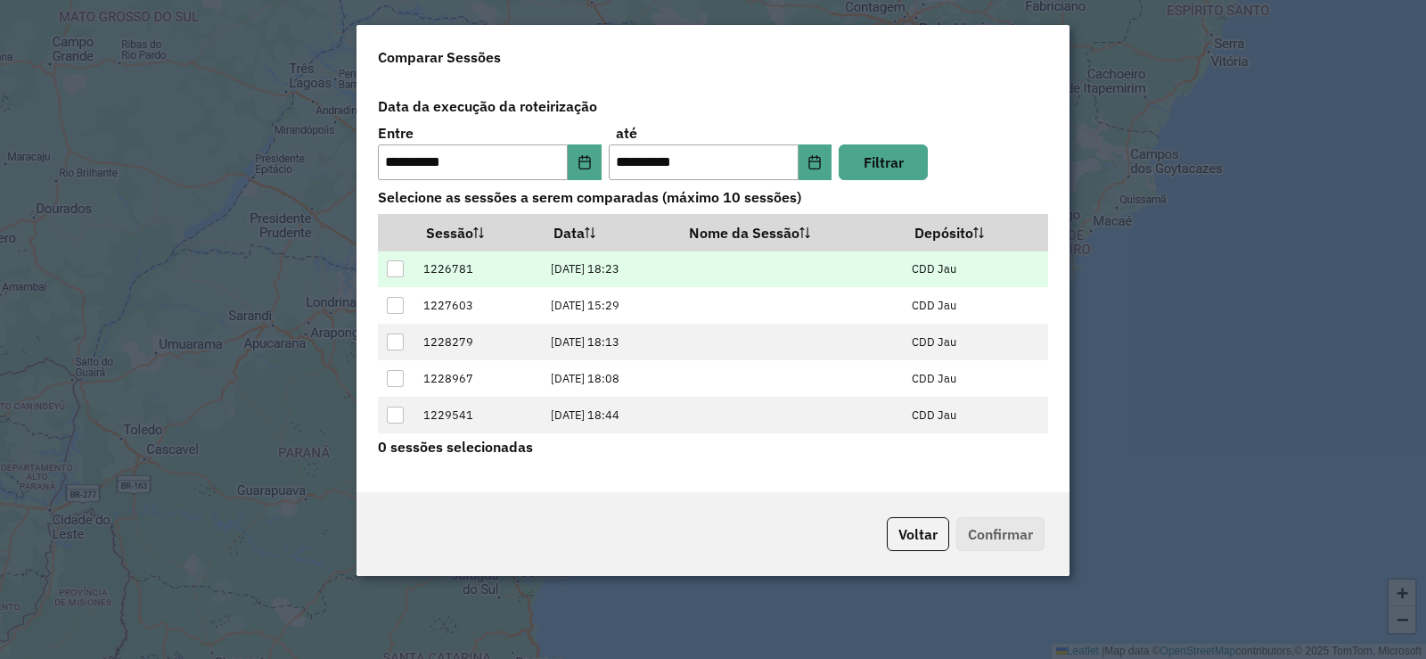
click at [382, 270] on td at bounding box center [396, 269] width 37 height 37
click at [390, 264] on div at bounding box center [395, 268] width 17 height 17
click at [983, 530] on button "Confirmar" at bounding box center [1001, 534] width 88 height 34
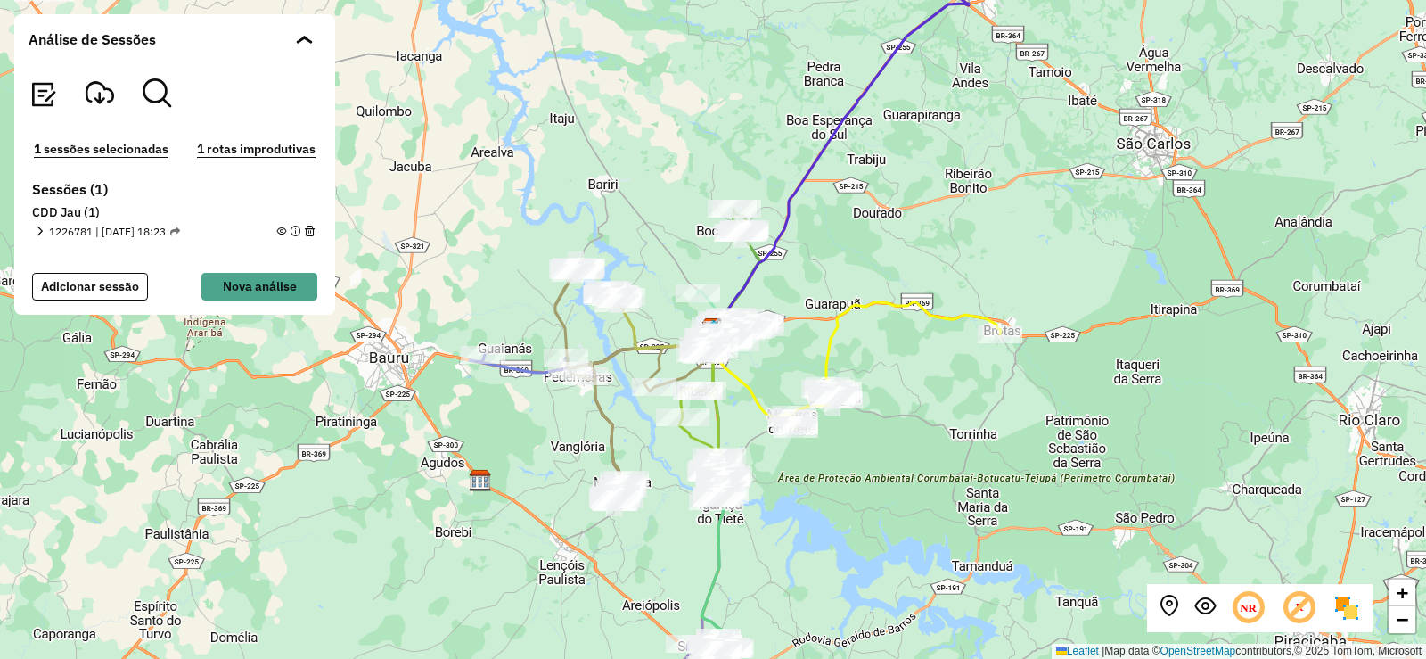
click at [284, 229] on em at bounding box center [281, 231] width 10 height 10
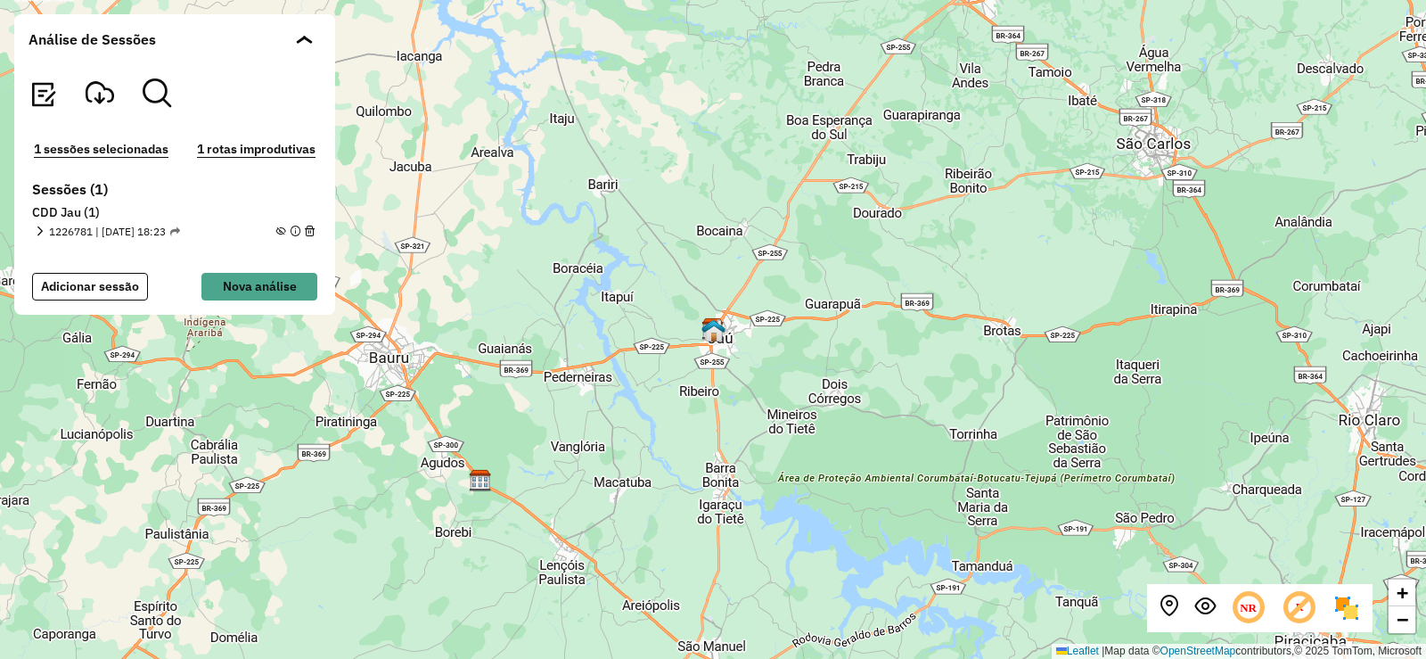
click at [284, 229] on em at bounding box center [281, 231] width 10 height 10
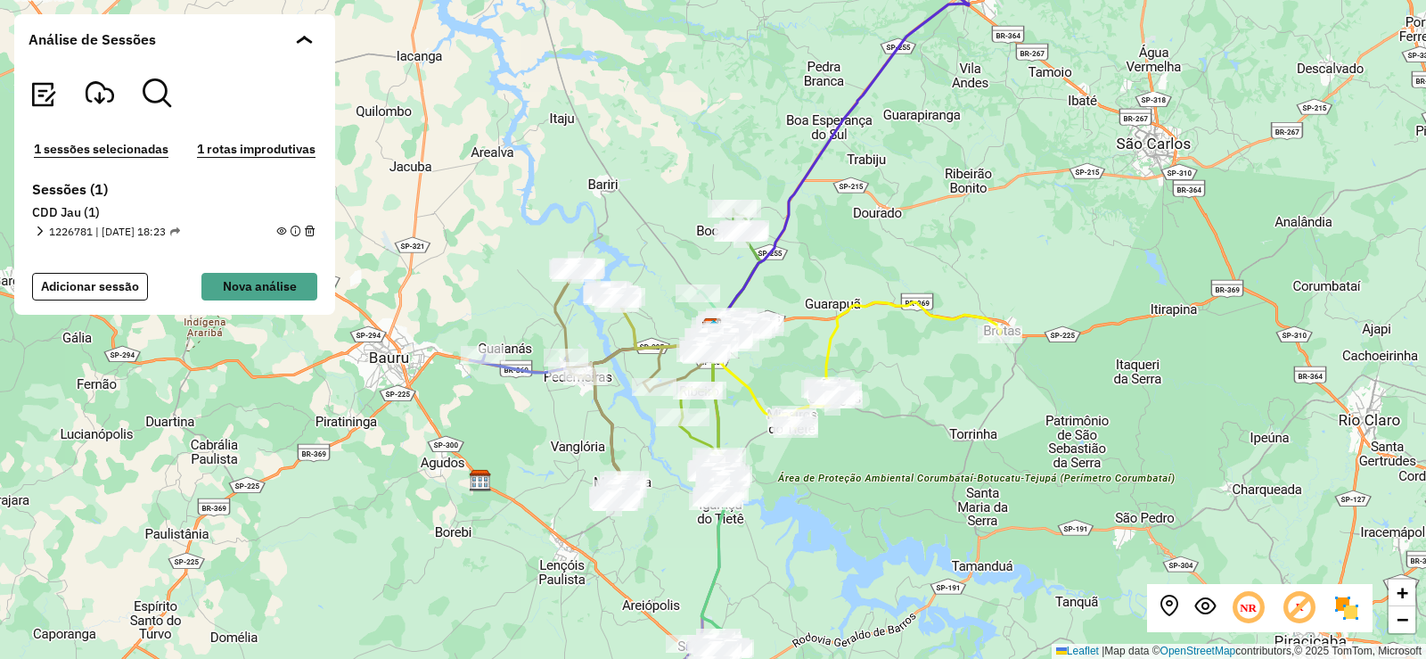
click at [296, 232] on em at bounding box center [296, 231] width 10 height 10
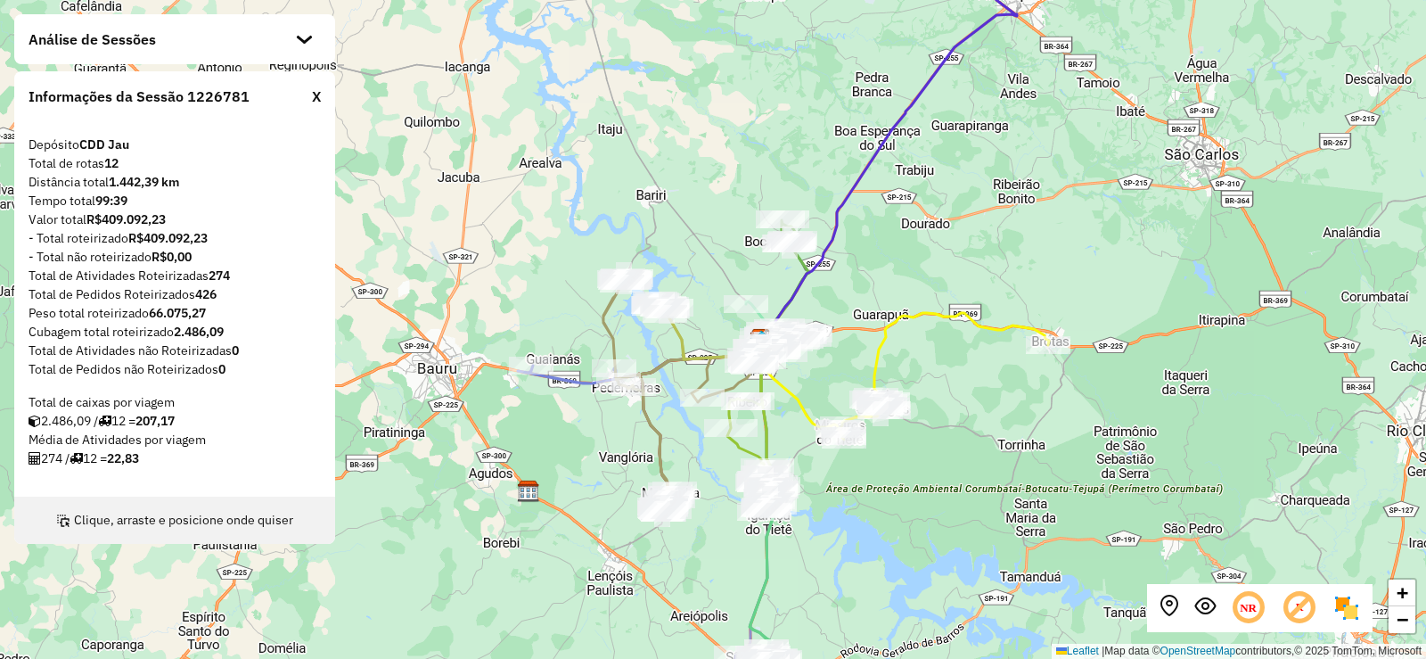
click at [68, 526] on img at bounding box center [63, 521] width 14 height 14
click at [59, 522] on img at bounding box center [63, 521] width 14 height 14
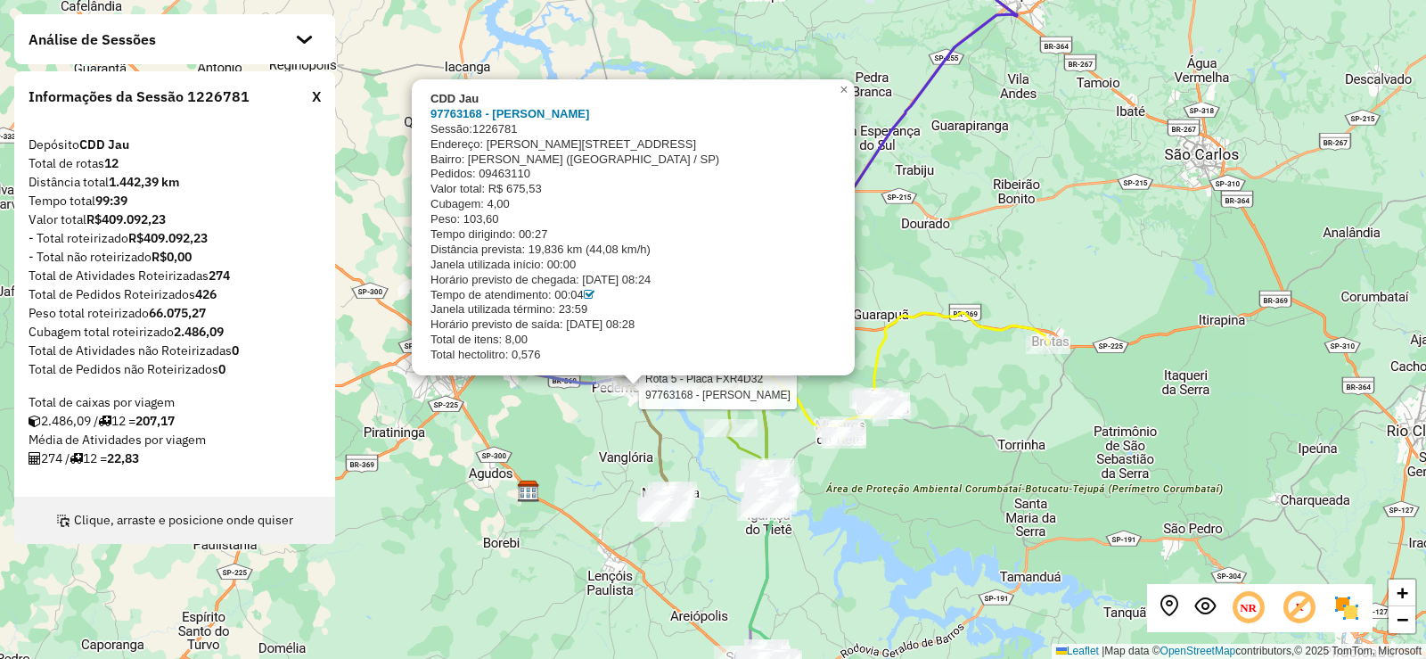
drag, startPoint x: 630, startPoint y: 379, endPoint x: 607, endPoint y: 407, distance: 36.1
click at [607, 407] on div "Rota 5 - Placa FXR4D32 97763168 - [PERSON_NAME] MAZO CDD Jau 97763168 - [PERSON…" at bounding box center [713, 329] width 1426 height 659
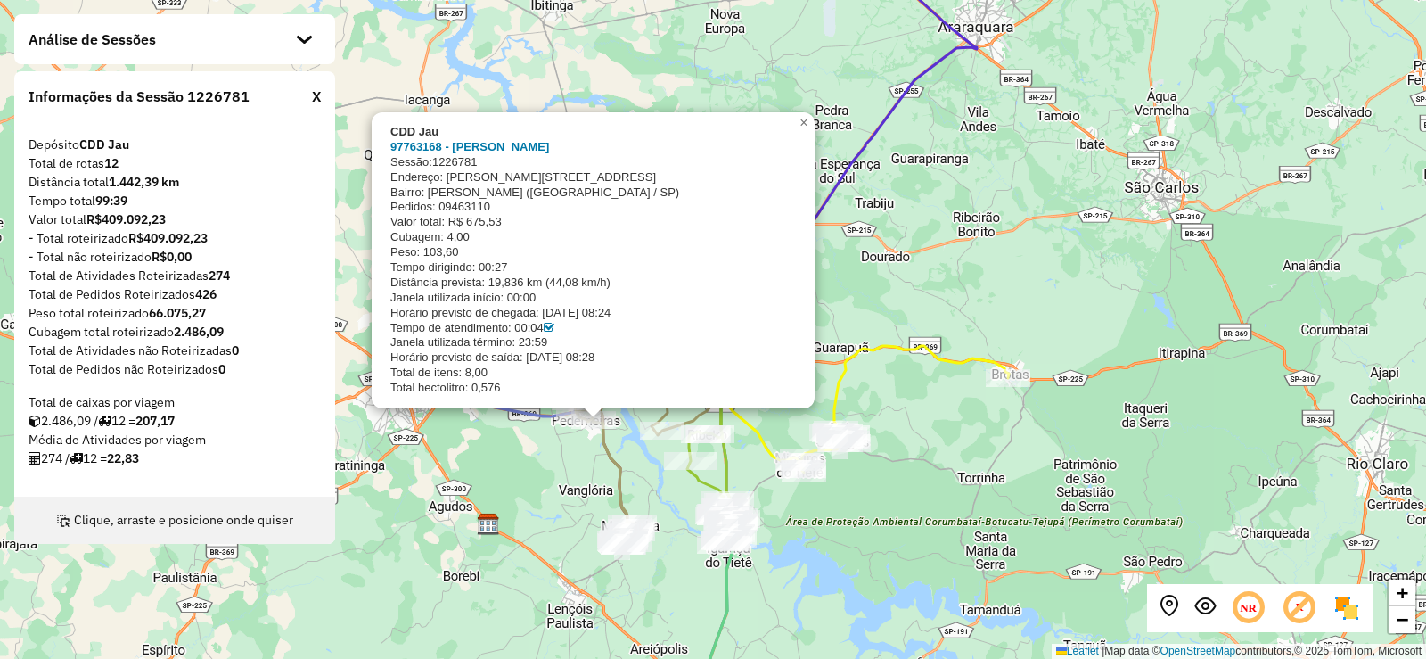
click at [1170, 615] on em at bounding box center [1169, 606] width 21 height 21
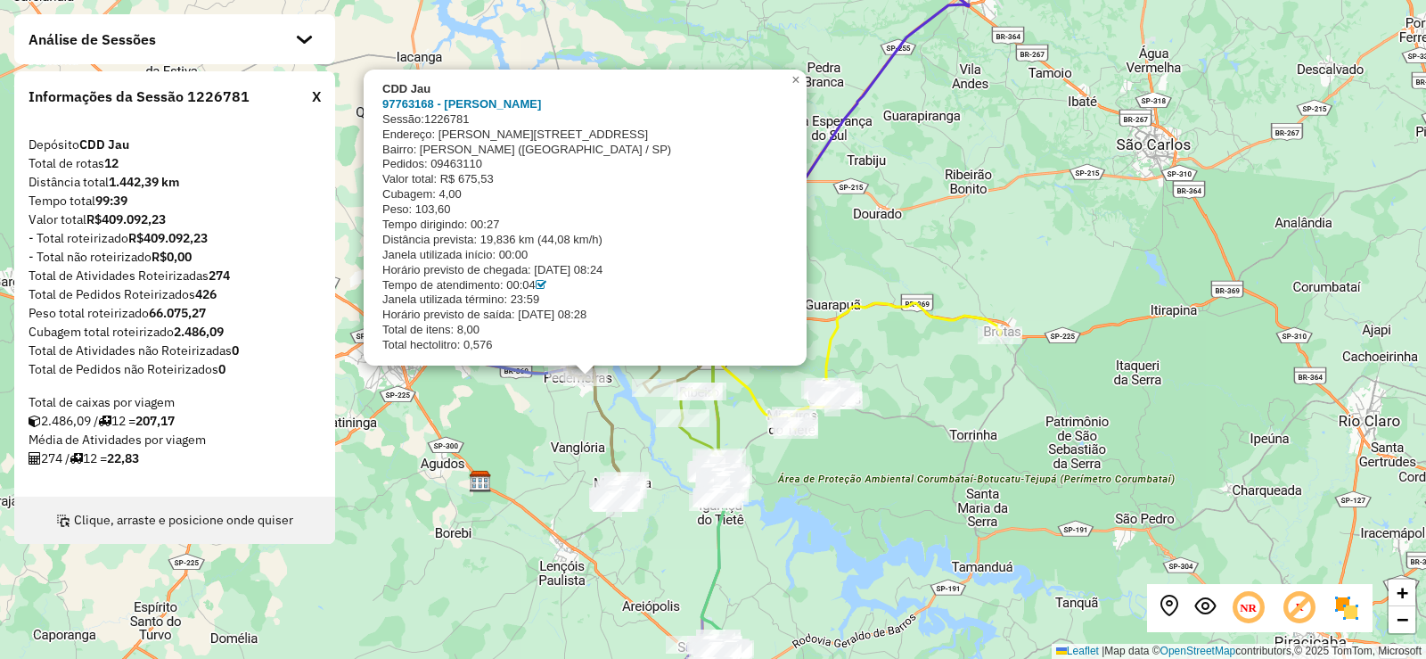
click at [1199, 608] on em at bounding box center [1205, 606] width 21 height 21
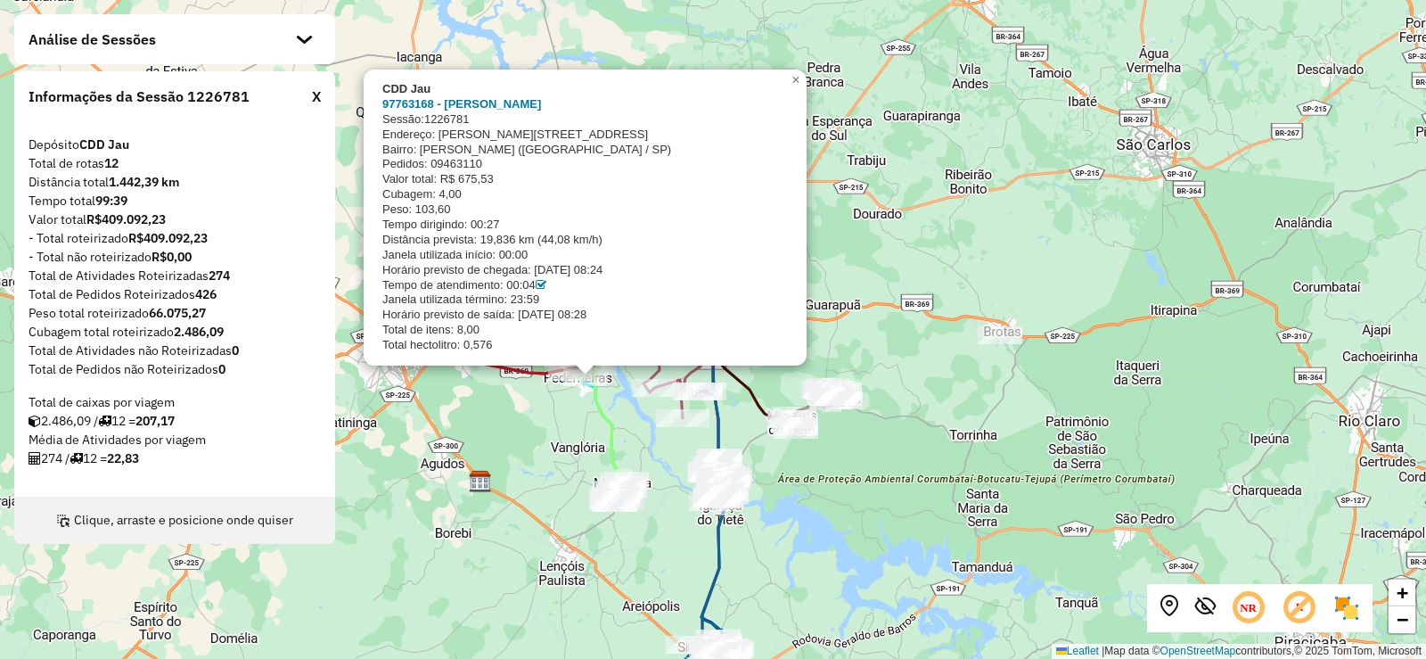
click at [1199, 608] on em at bounding box center [1205, 606] width 21 height 21
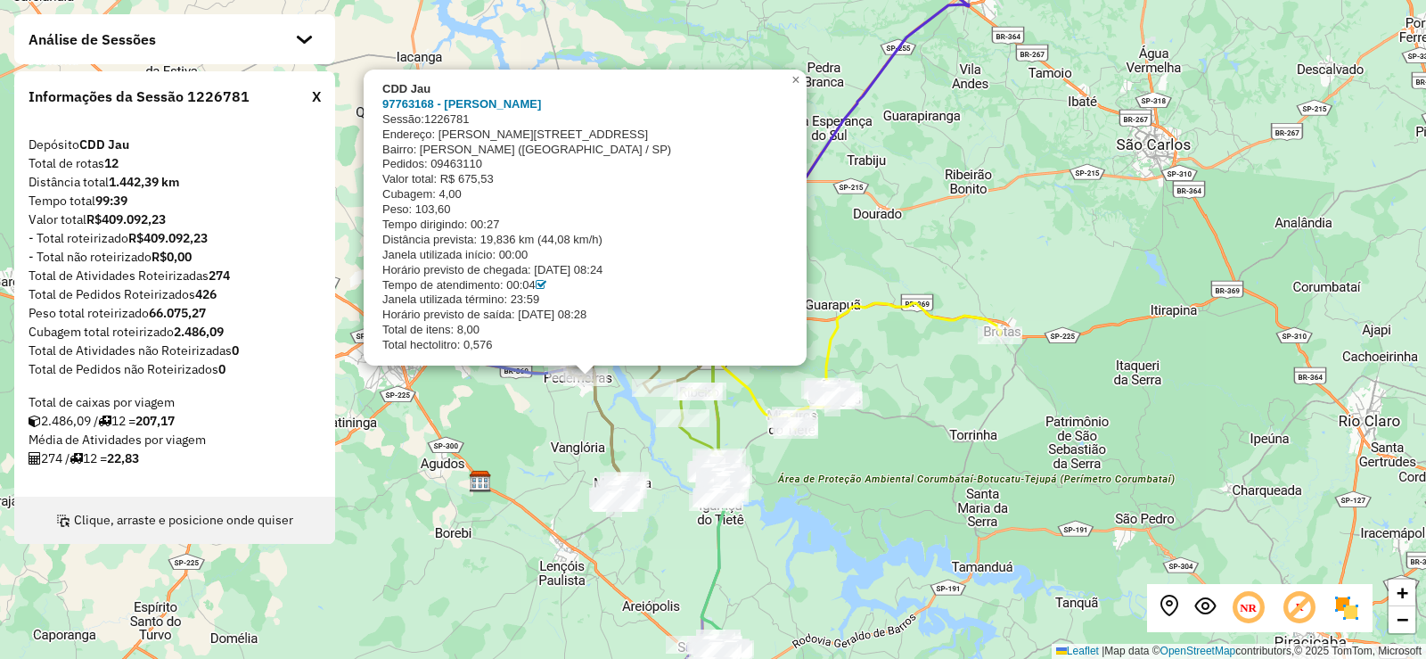
click at [1246, 604] on icon at bounding box center [1248, 607] width 37 height 37
click at [1294, 619] on icon at bounding box center [1299, 607] width 37 height 37
click at [1349, 611] on img at bounding box center [1347, 608] width 29 height 29
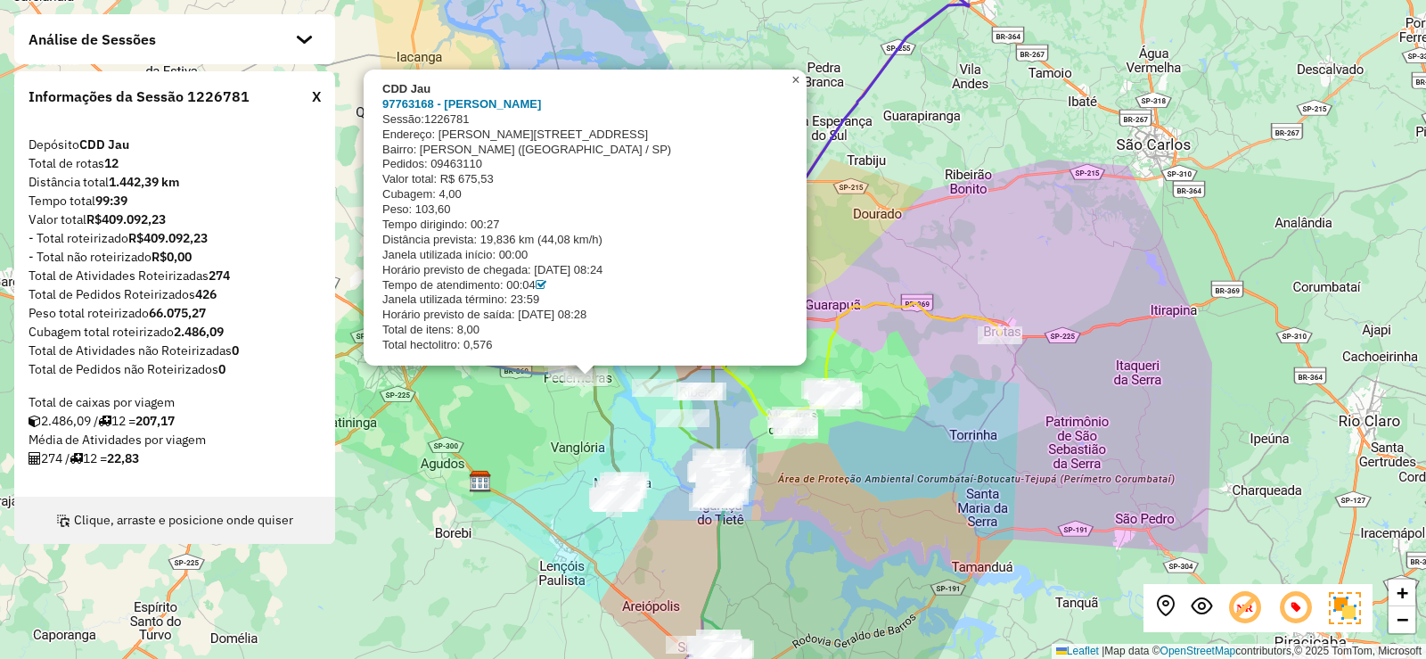
click at [792, 78] on span "×" at bounding box center [796, 79] width 8 height 15
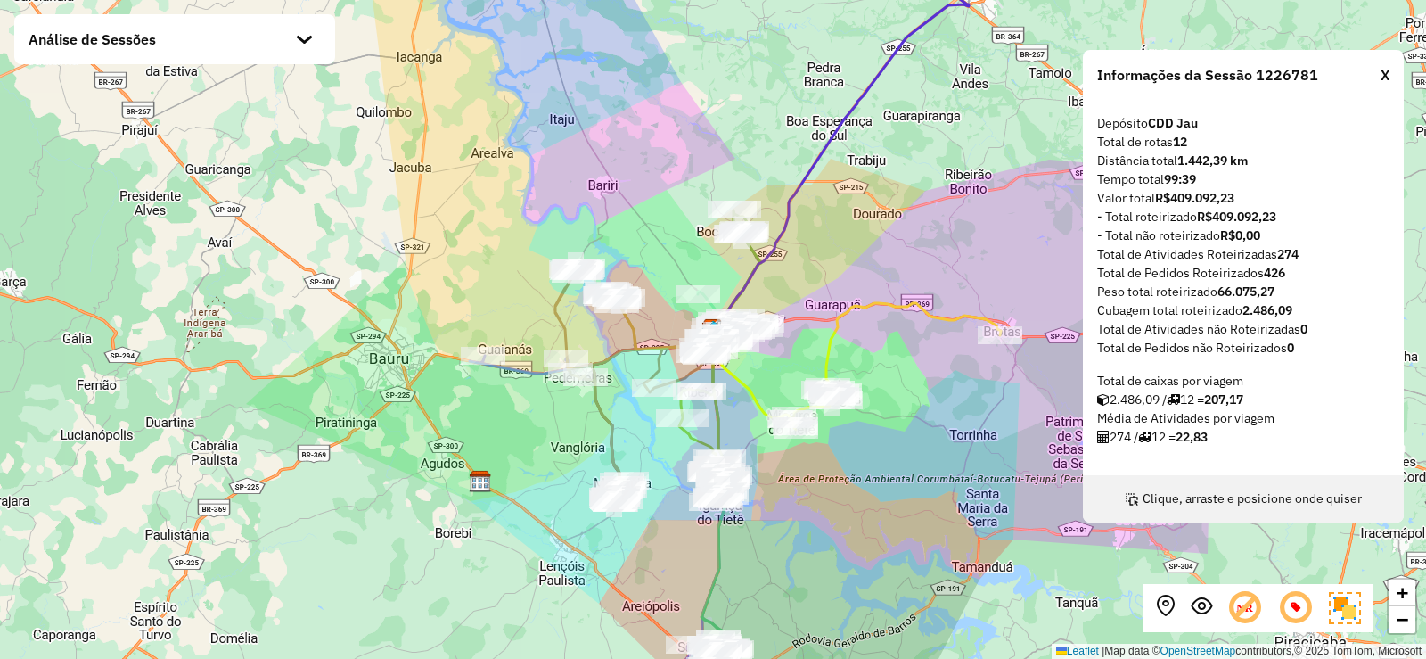
drag, startPoint x: 98, startPoint y: 518, endPoint x: 1167, endPoint y: 504, distance: 1069.0
click at [1167, 504] on div "Clique, arraste e posicione onde quiser" at bounding box center [1243, 498] width 321 height 47
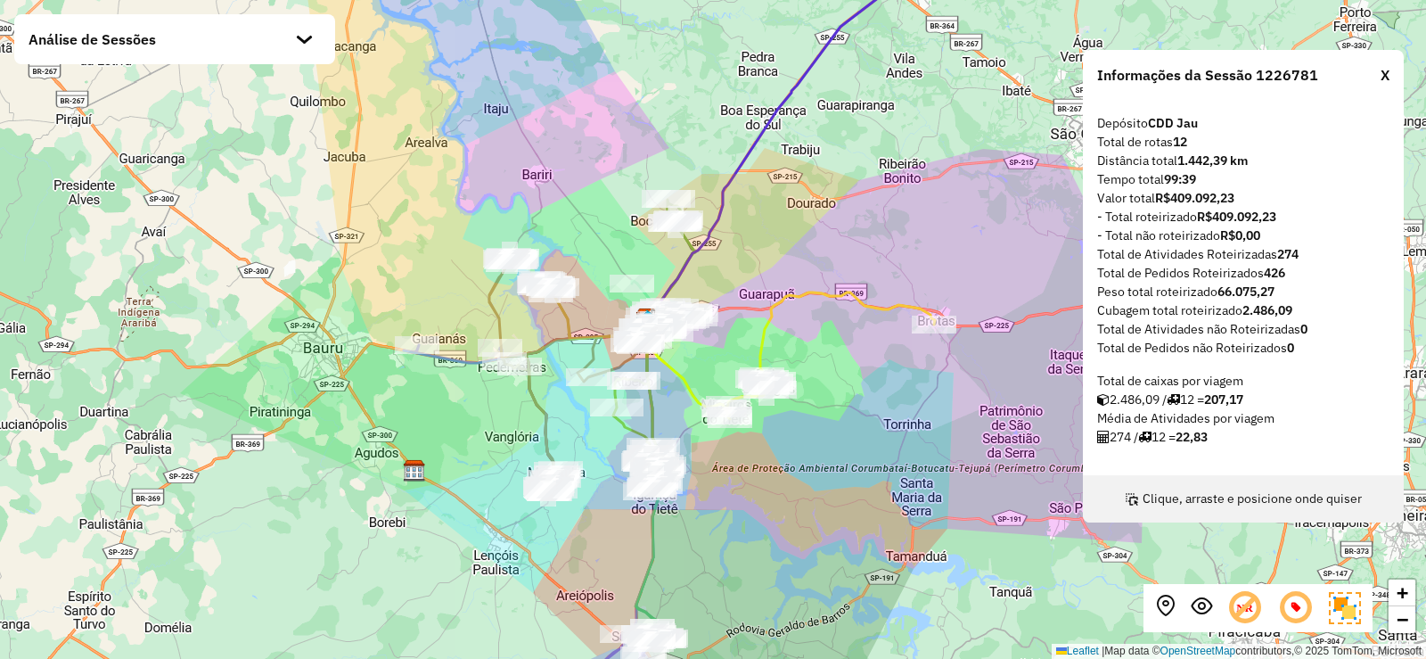
drag, startPoint x: 778, startPoint y: 387, endPoint x: 712, endPoint y: 376, distance: 66.8
click at [712, 376] on div "+ − Leaflet | Map data © OpenStreetMap contributors,© 2025 TomTom, Microsoft" at bounding box center [713, 329] width 1426 height 659
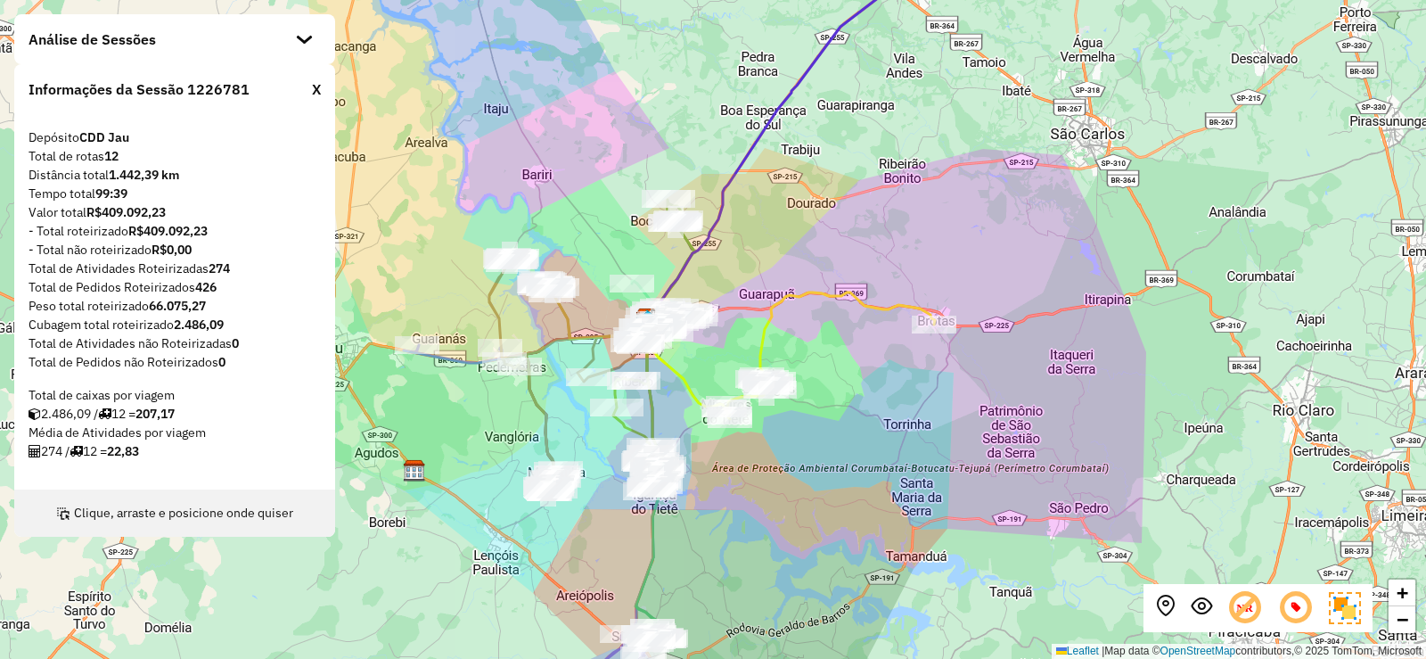
drag, startPoint x: 1250, startPoint y: 487, endPoint x: 38, endPoint y: 501, distance: 1211.7
click at [38, 501] on div "Clique, arraste e posicione onde quiser" at bounding box center [174, 512] width 321 height 47
